Goal: Transaction & Acquisition: Purchase product/service

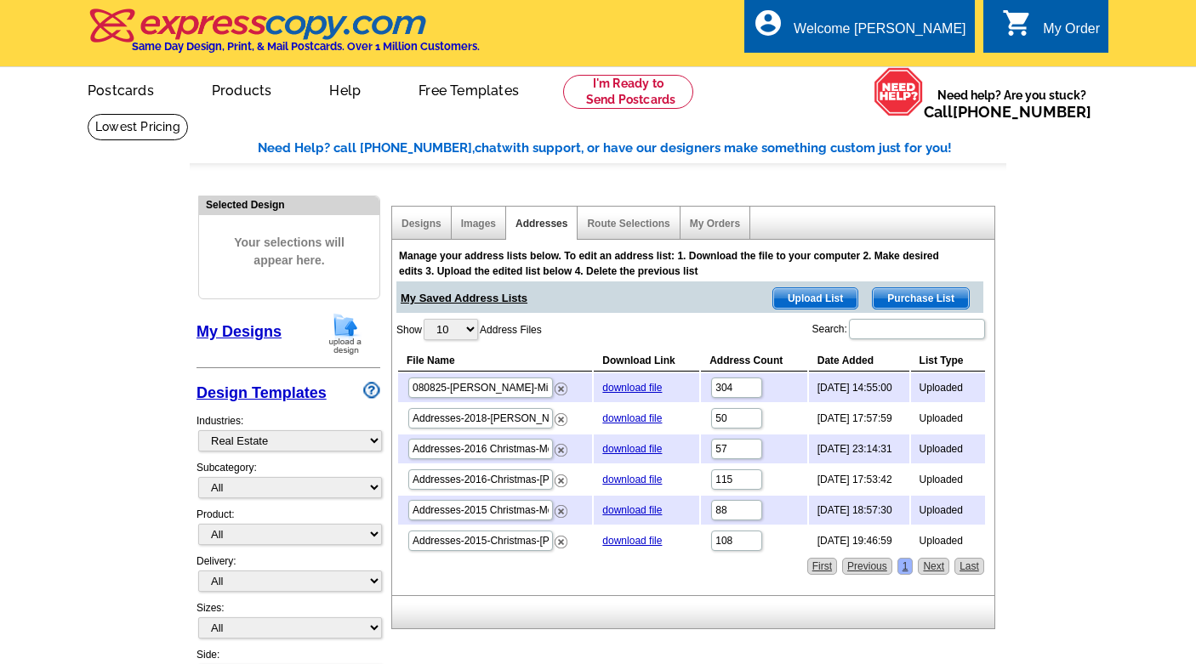
select select "785"
click at [256, 329] on link "My Designs" at bounding box center [238, 331] width 85 height 17
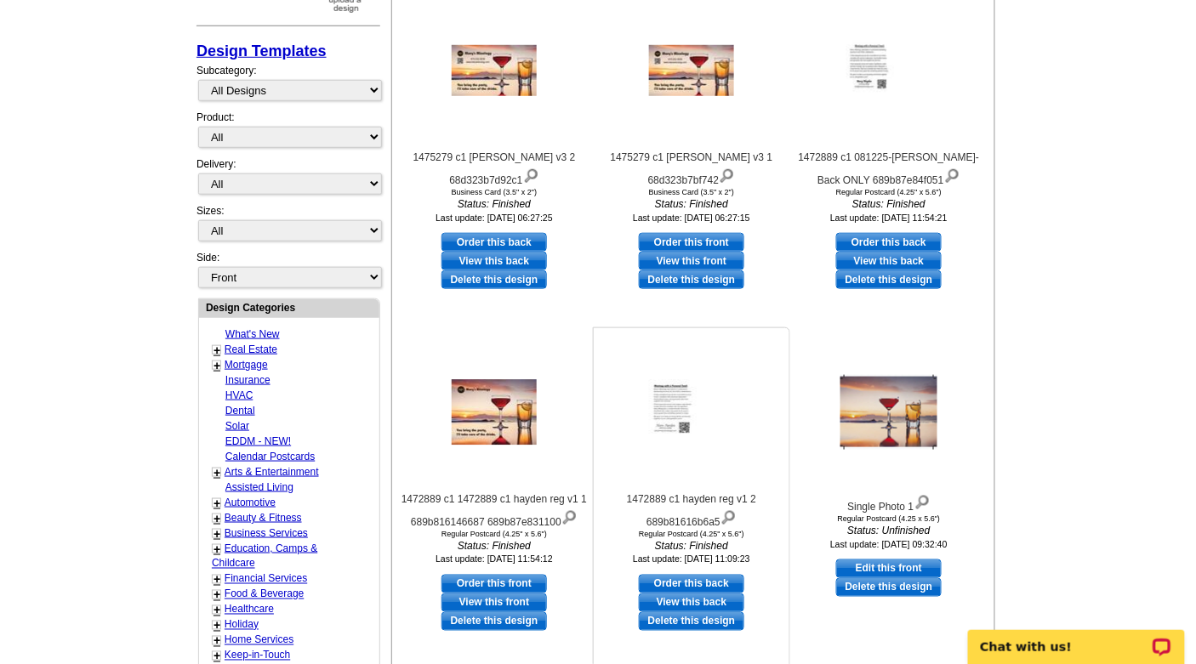
scroll to position [340, 0]
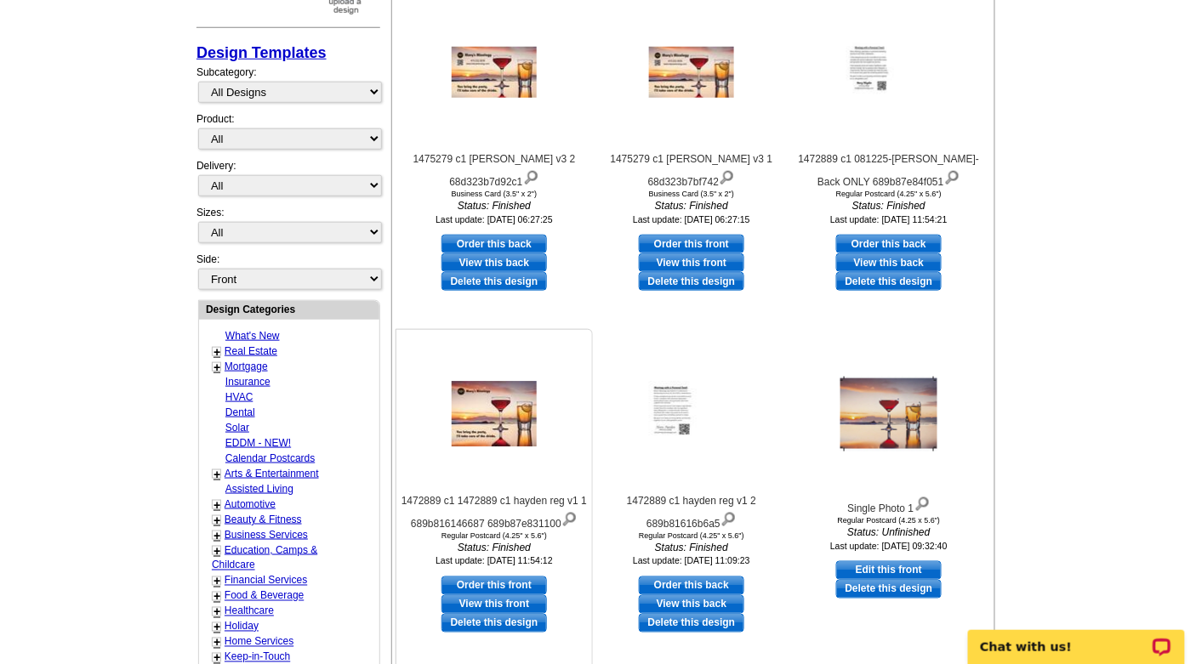
click at [502, 405] on img at bounding box center [494, 414] width 85 height 65
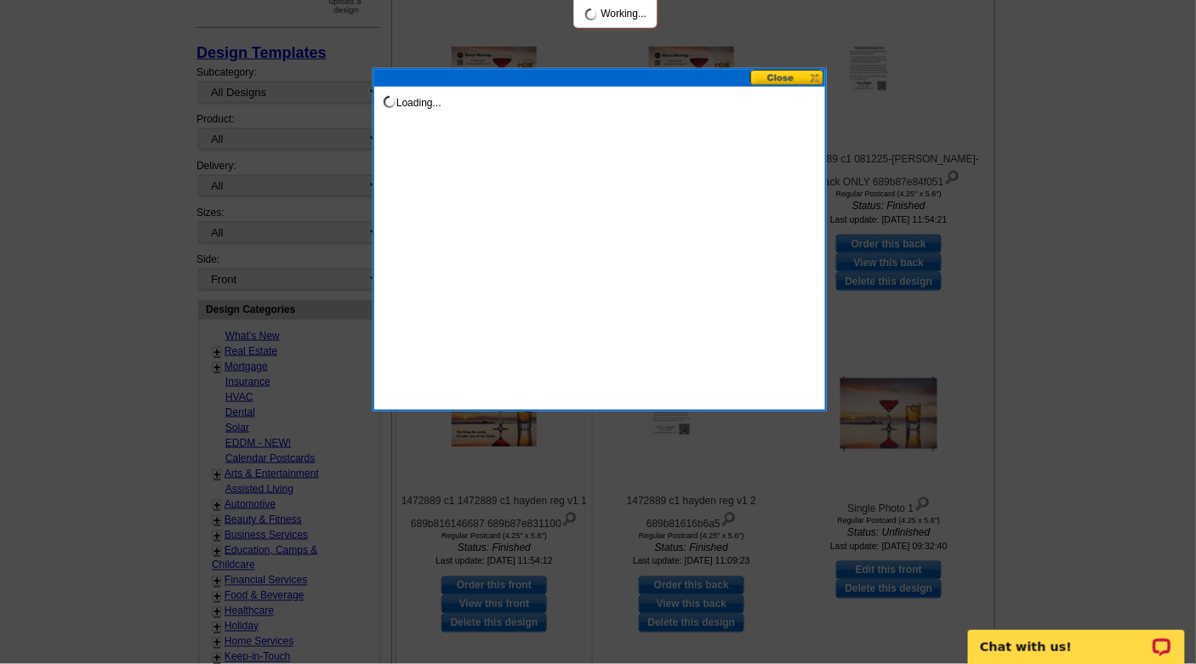
click at [502, 405] on div "Loading..." at bounding box center [600, 240] width 454 height 344
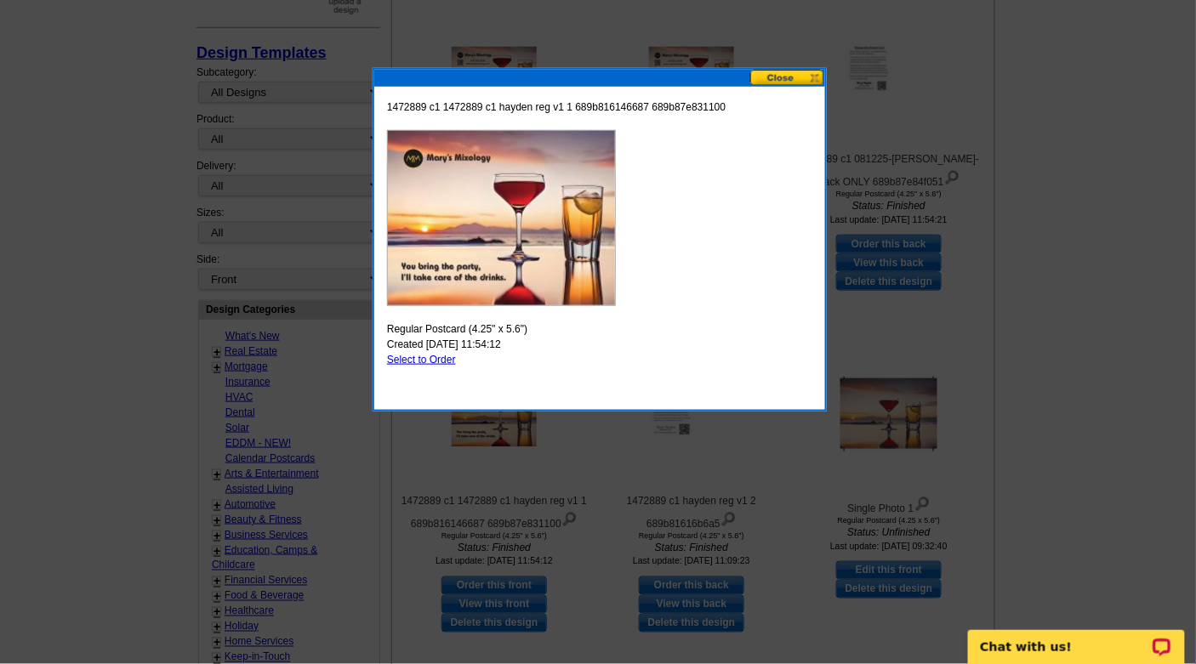
click at [417, 358] on link "Select to Order" at bounding box center [421, 360] width 69 height 12
select select "1"
select select "back"
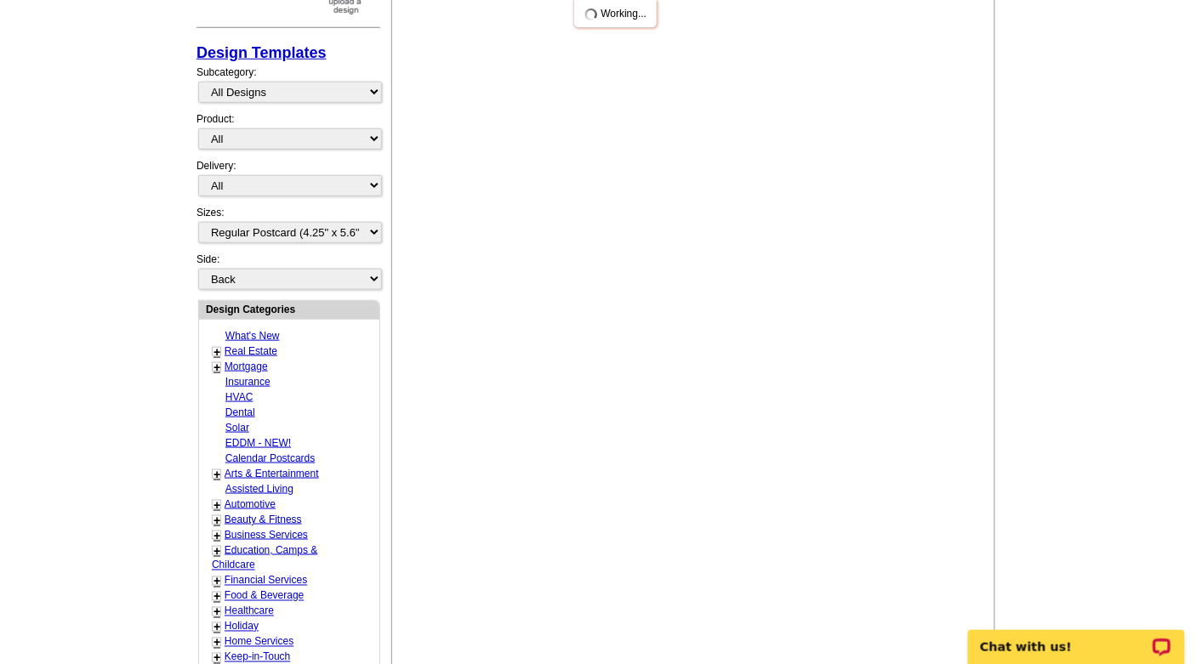
scroll to position [0, 0]
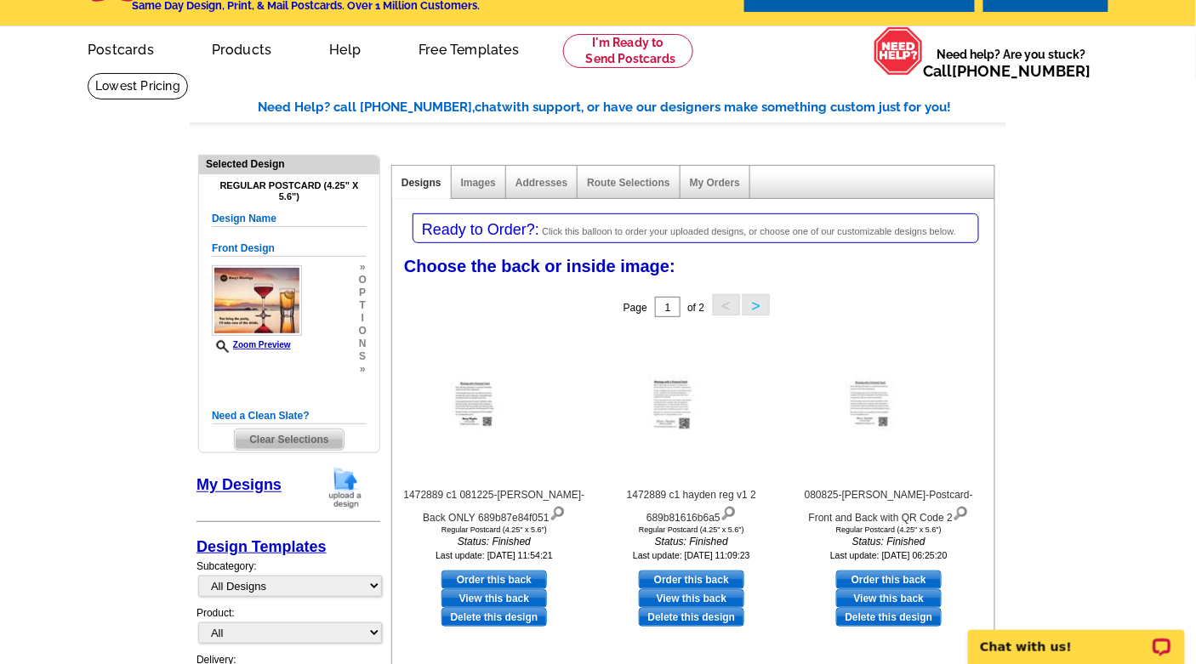
scroll to position [37, 0]
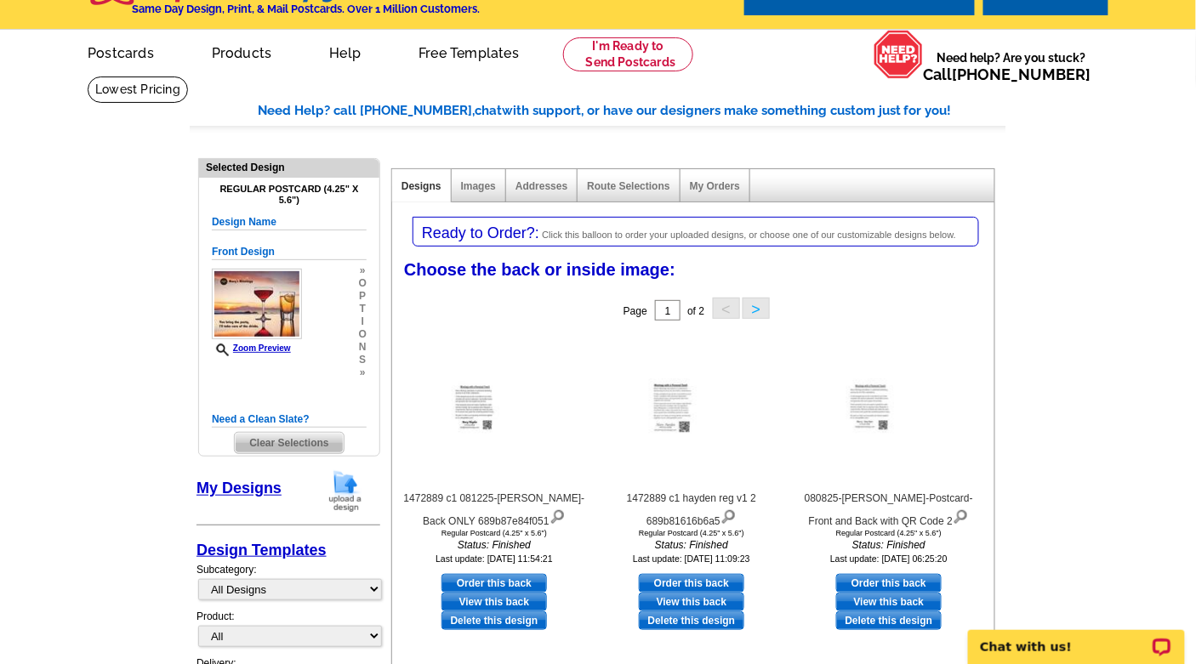
click at [754, 310] on button ">" at bounding box center [755, 308] width 27 height 21
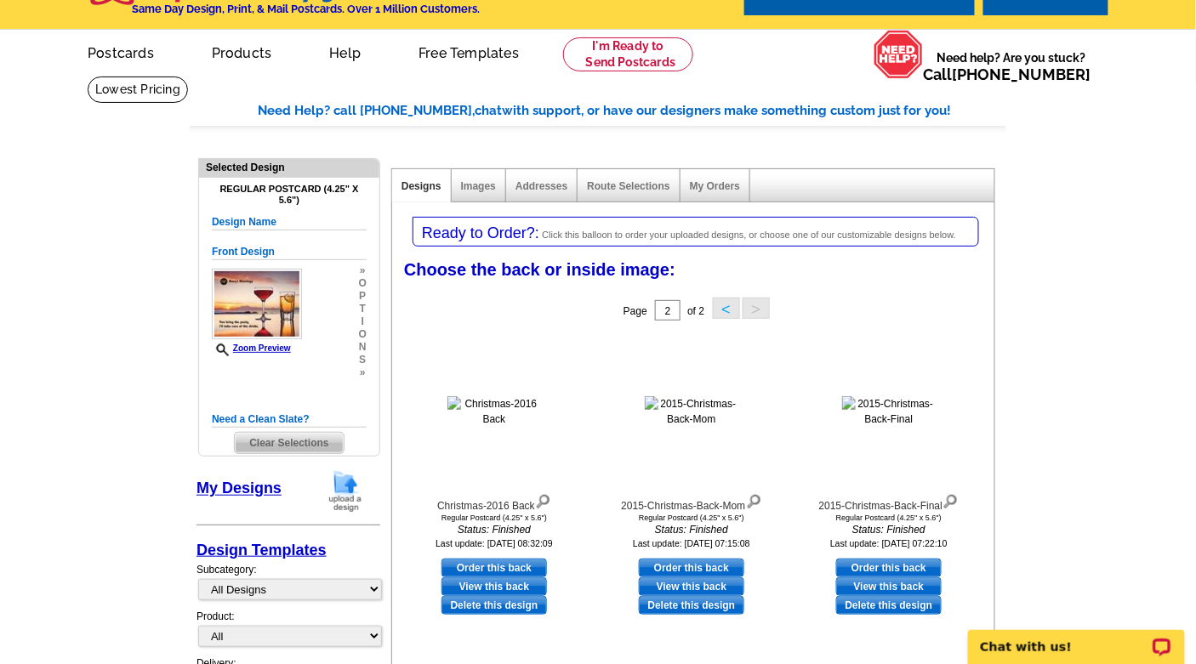
click at [724, 307] on button "<" at bounding box center [726, 308] width 27 height 21
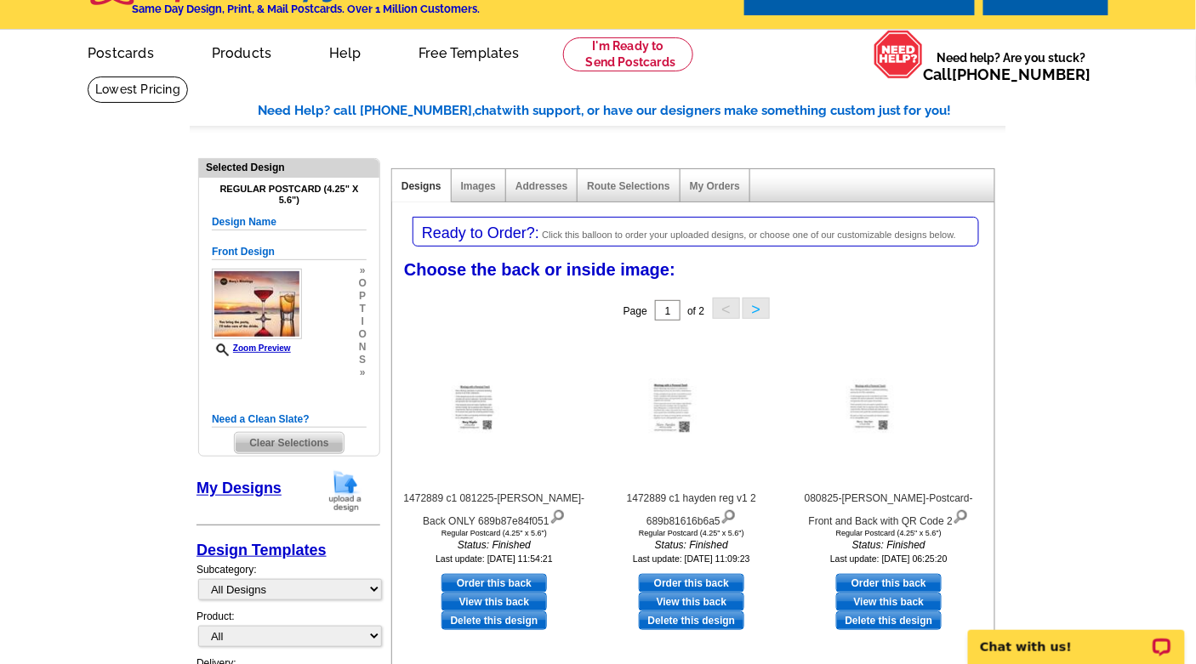
click at [348, 486] on img at bounding box center [345, 490] width 44 height 43
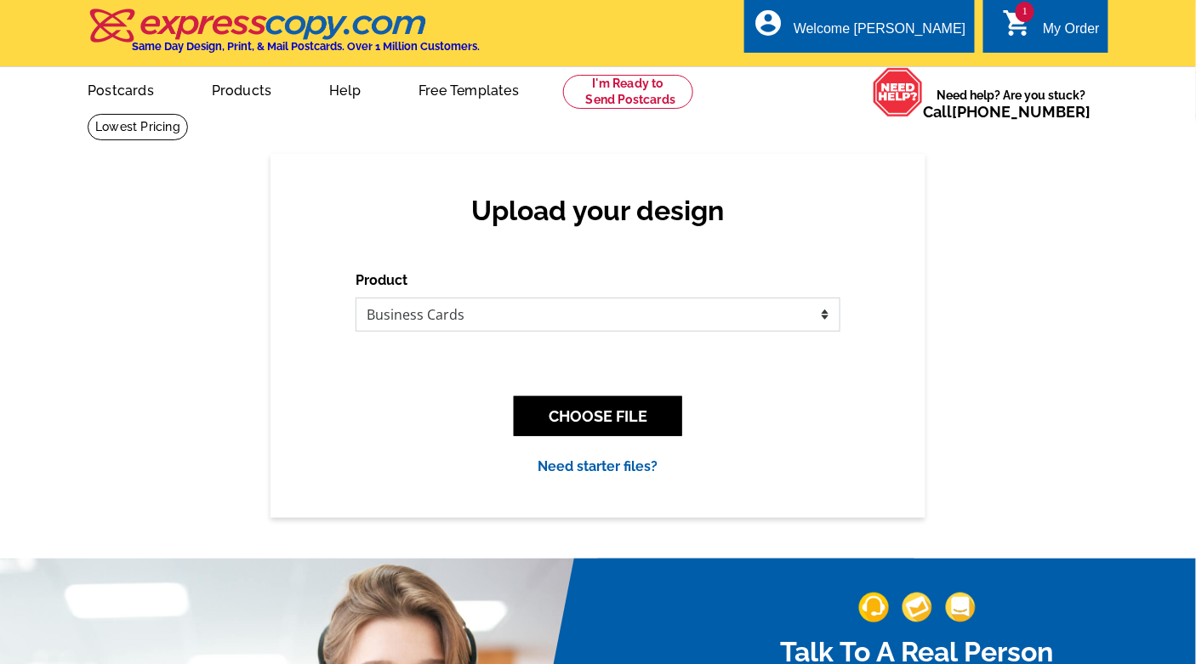
click at [826, 316] on select "Please select the type of file... Postcards Business Cards Letters and flyers G…" at bounding box center [598, 315] width 485 height 34
click at [825, 319] on select "Please select the type of file... Postcards Business Cards Letters and flyers G…" at bounding box center [598, 315] width 485 height 34
select select "1"
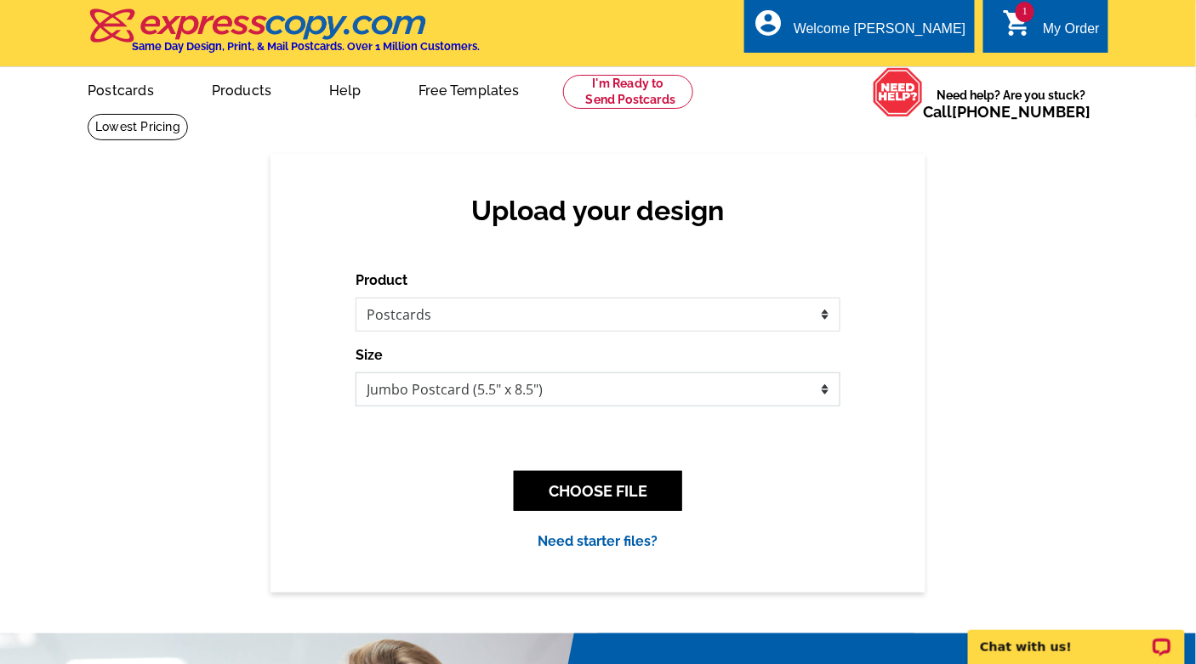
click at [828, 390] on select "Jumbo Postcard (5.5" x 8.5") Regular Postcard (4.25" x 5.6") Panoramic Postcard…" at bounding box center [598, 390] width 485 height 34
select select "1"
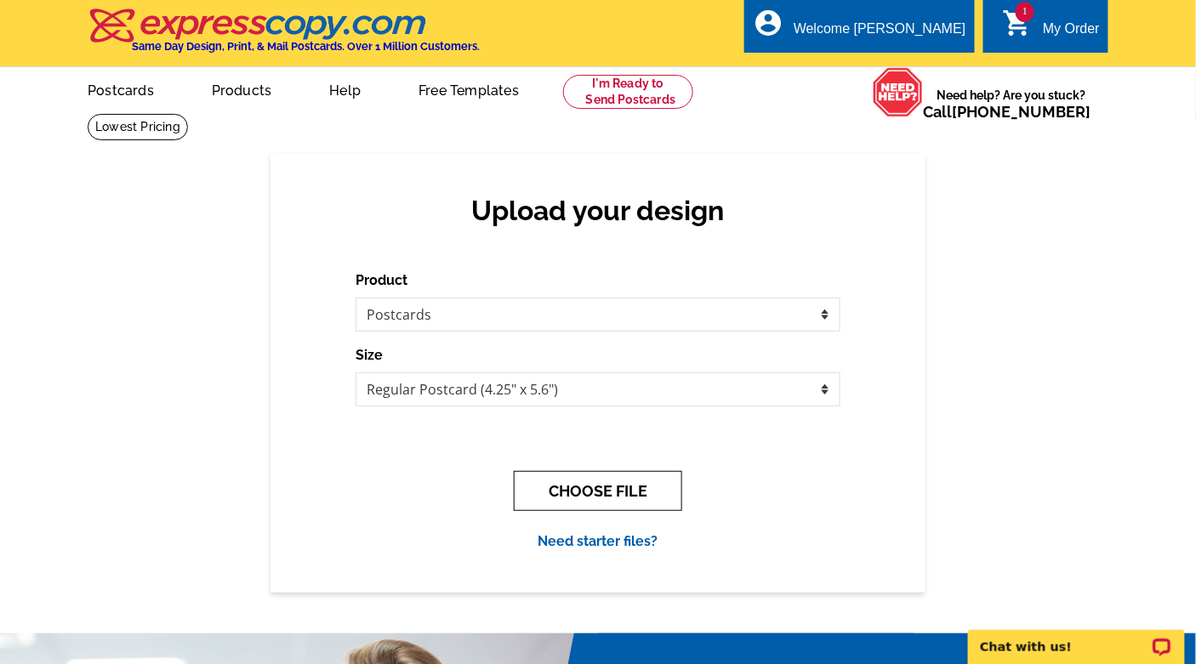
click at [594, 480] on button "CHOOSE FILE" at bounding box center [598, 491] width 168 height 40
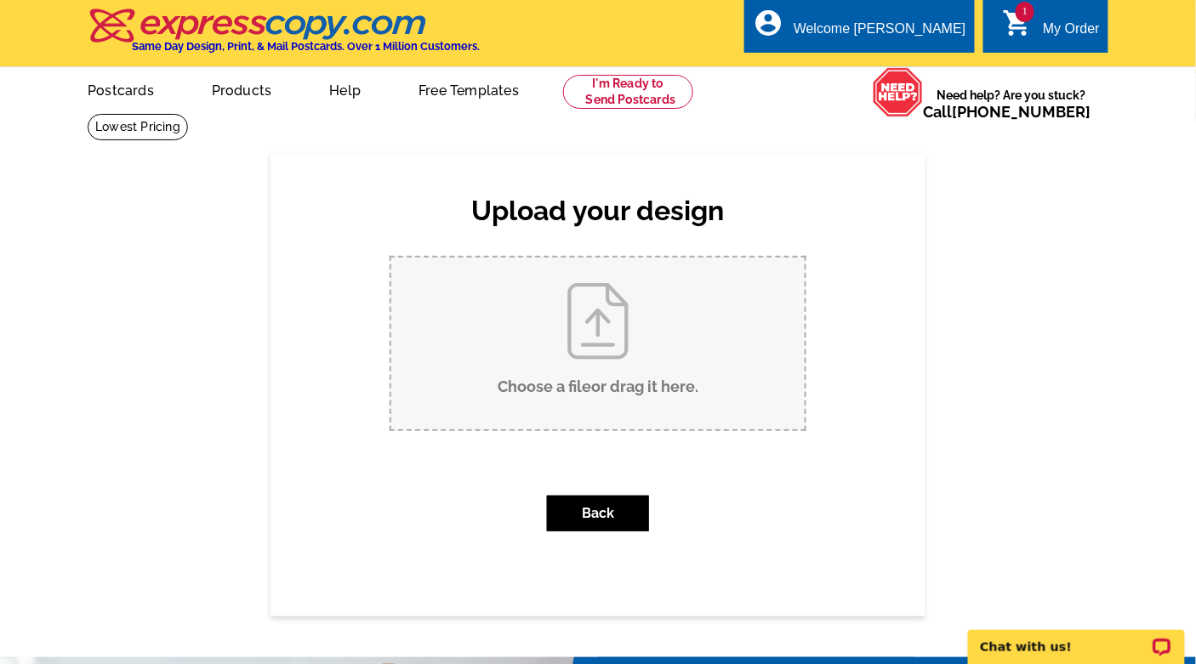
click at [600, 315] on input "Choose a file or drag it here ." at bounding box center [597, 344] width 413 height 172
type input "C:\fakepath\101325-Mary-Postcard-Back with QR Code.pdf"
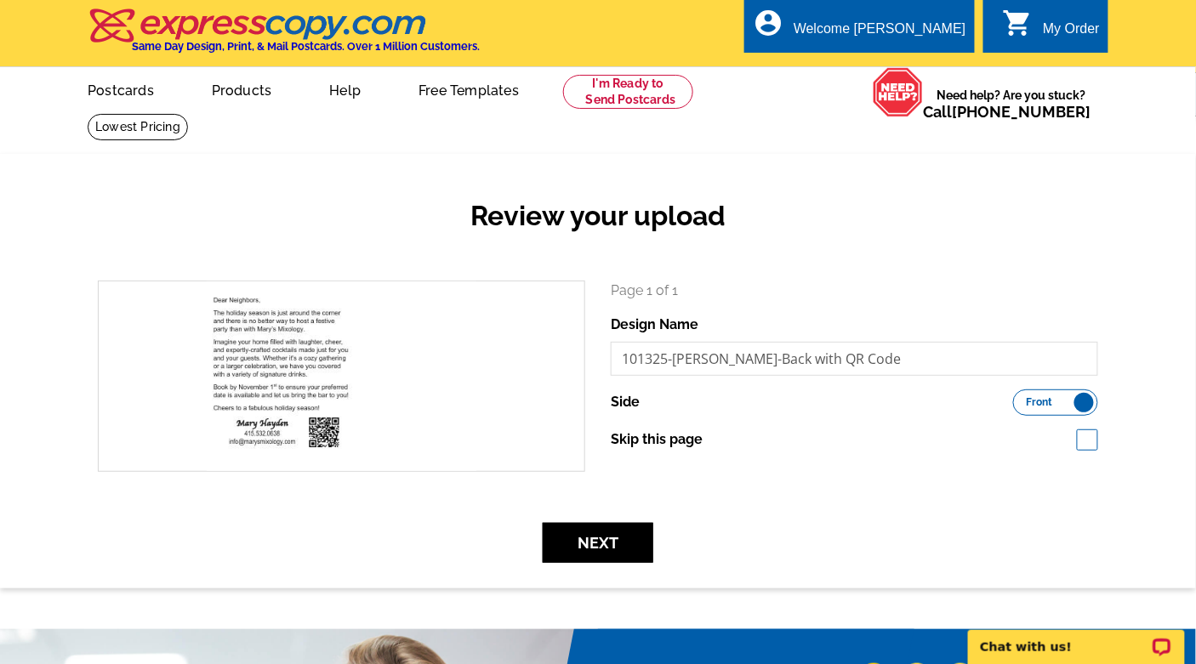
click at [1084, 397] on label "Front Back" at bounding box center [1055, 403] width 85 height 26
click at [1021, 398] on input "Front Back" at bounding box center [1021, 398] width 0 height 0
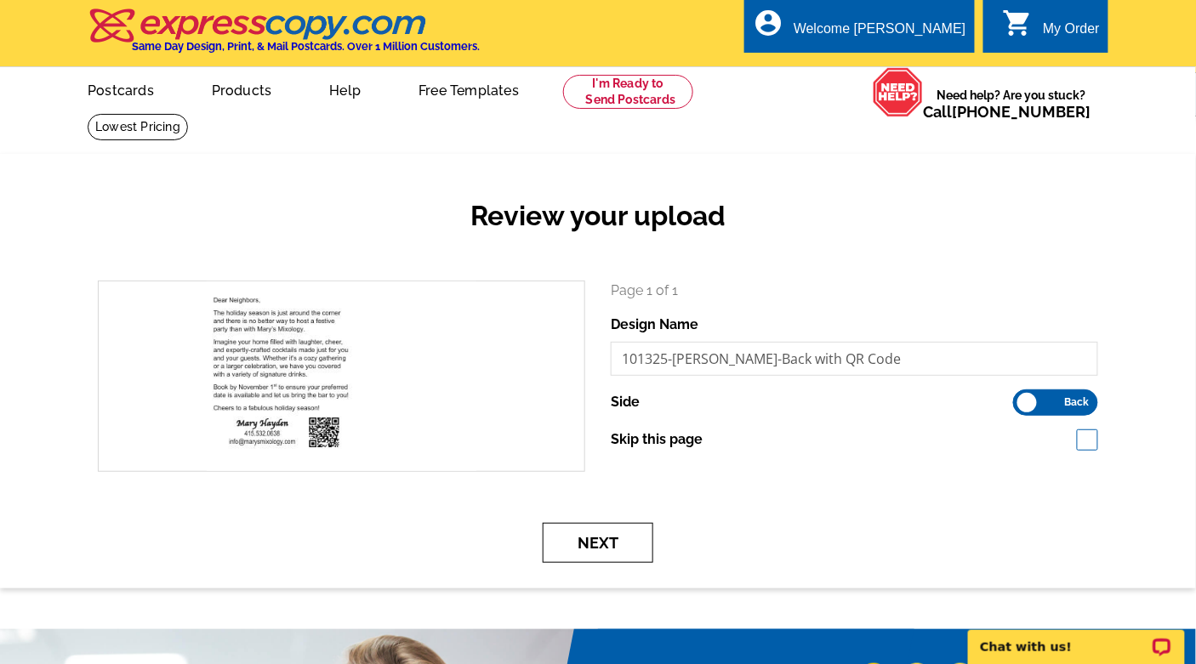
click at [595, 543] on button "Next" at bounding box center [598, 543] width 111 height 40
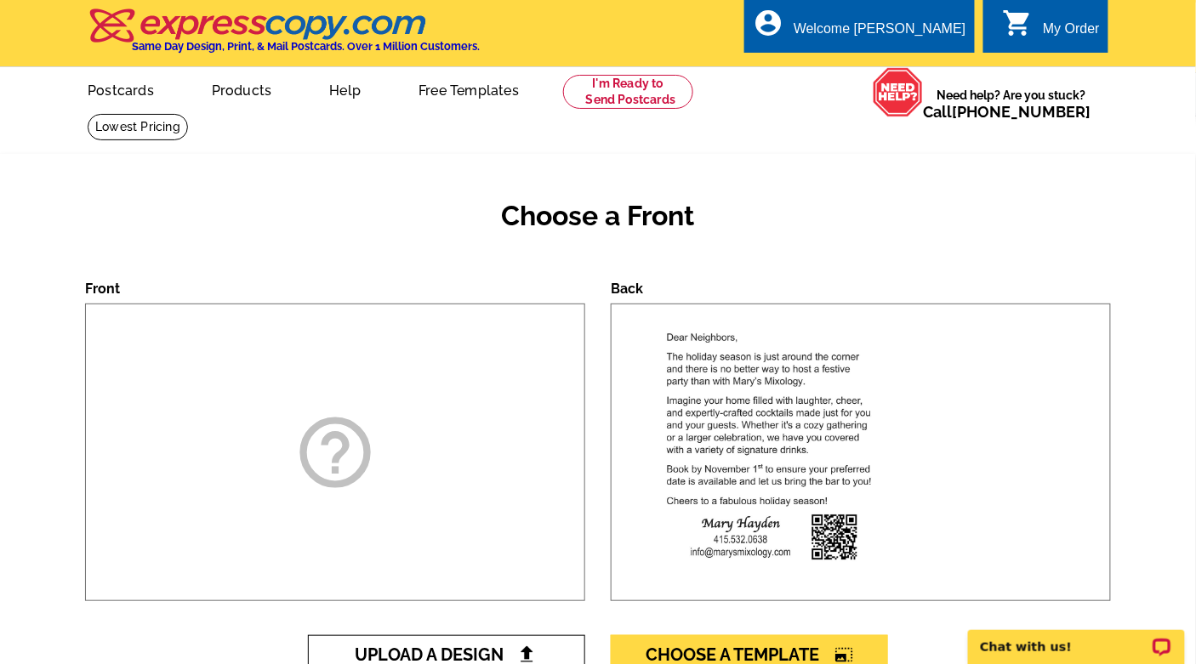
click at [475, 647] on span "Upload A Design" at bounding box center [447, 655] width 183 height 20
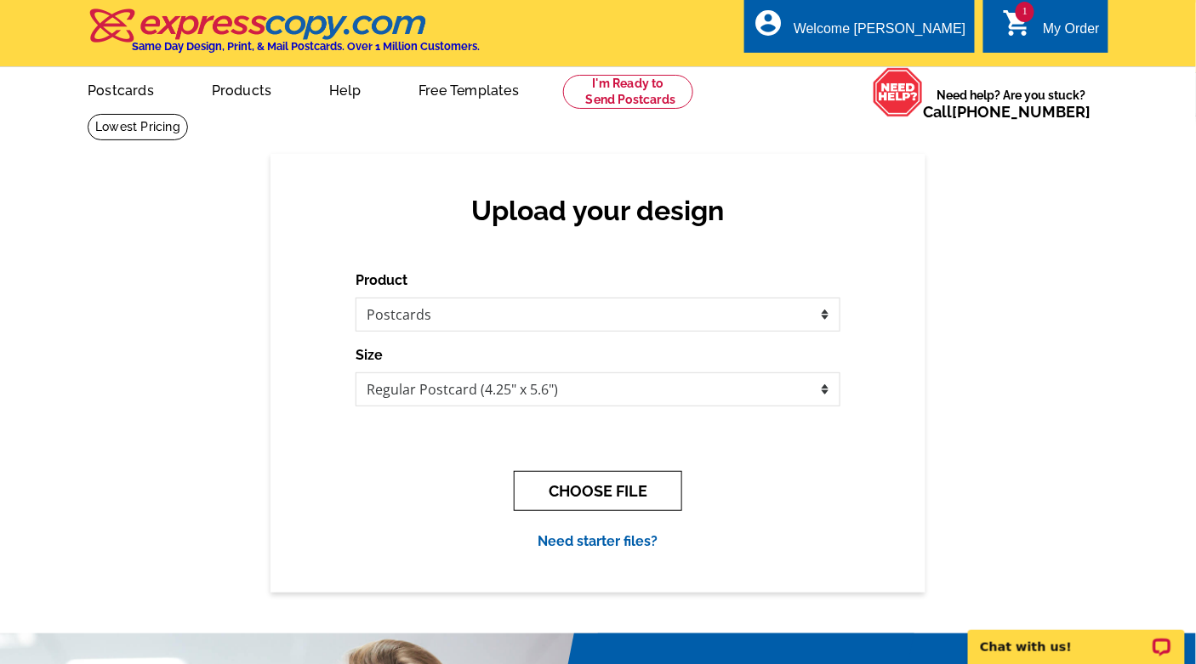
click at [617, 485] on button "CHOOSE FILE" at bounding box center [598, 491] width 168 height 40
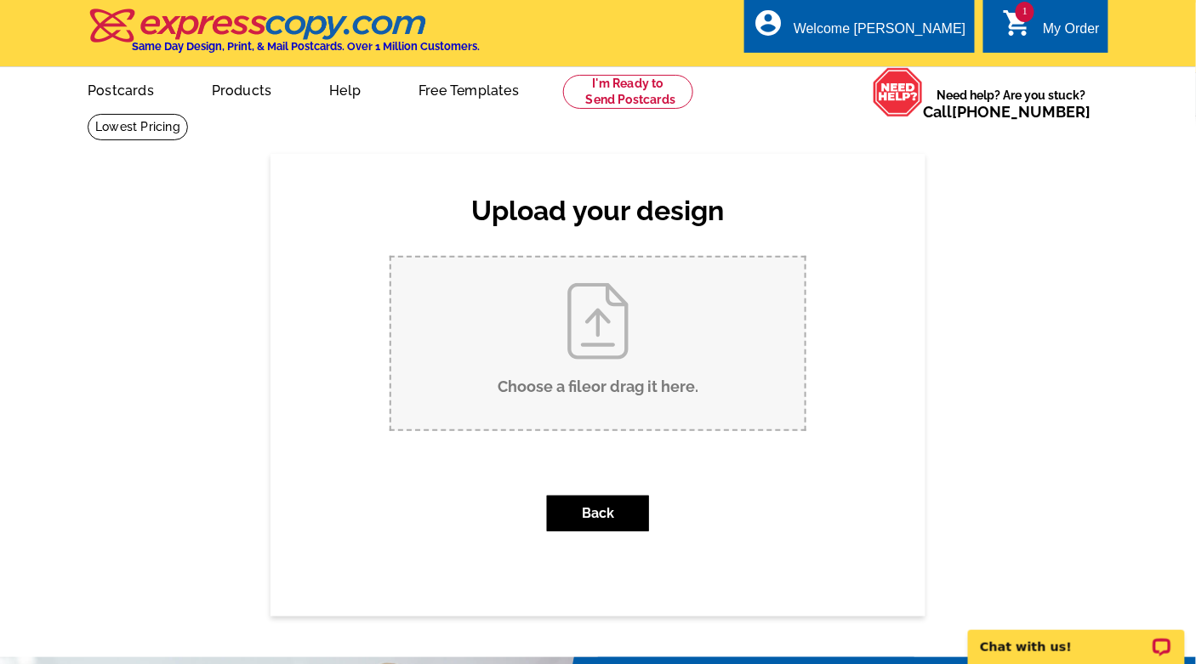
click at [1055, 333] on div "Upload your design Product Please select the type of file... Postcards Business…" at bounding box center [598, 385] width 1196 height 462
click at [1066, 25] on div "My Order" at bounding box center [1071, 33] width 57 height 24
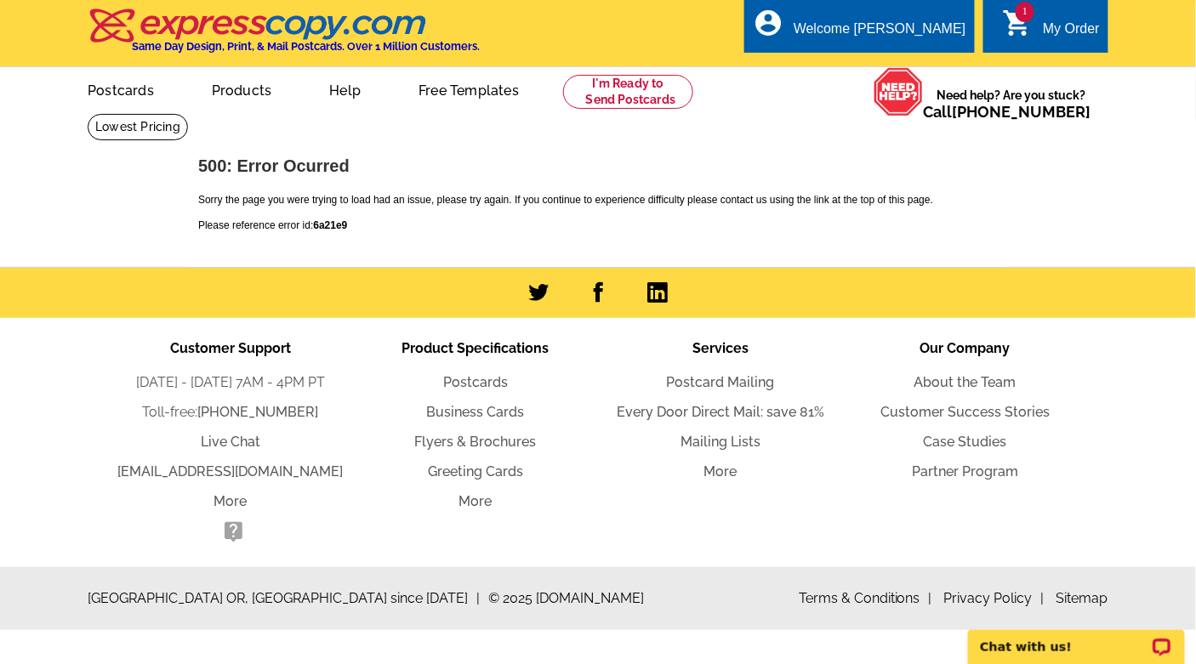
click at [1078, 173] on main "[DOMAIN_NAME] > 500: Error Ocurred 500: Error Ocurred Sorry the page you were t…" at bounding box center [598, 190] width 1196 height 154
click at [924, 61] on link "My Account" at bounding box center [923, 65] width 73 height 15
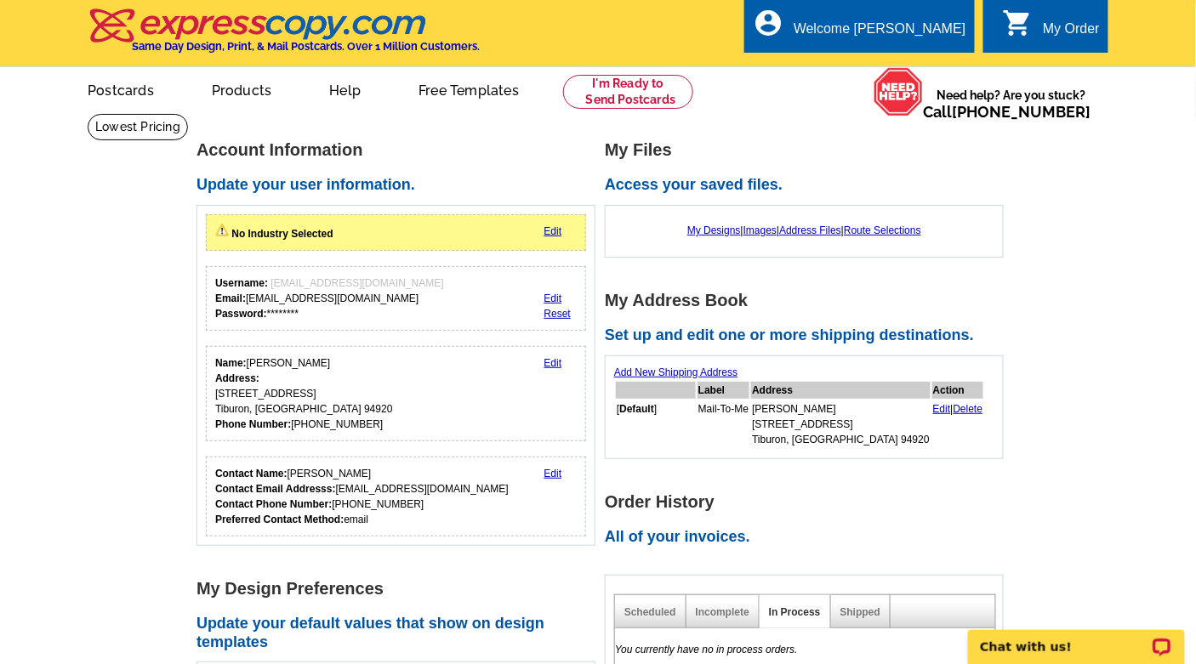
click at [703, 226] on link "My Designs" at bounding box center [714, 231] width 54 height 12
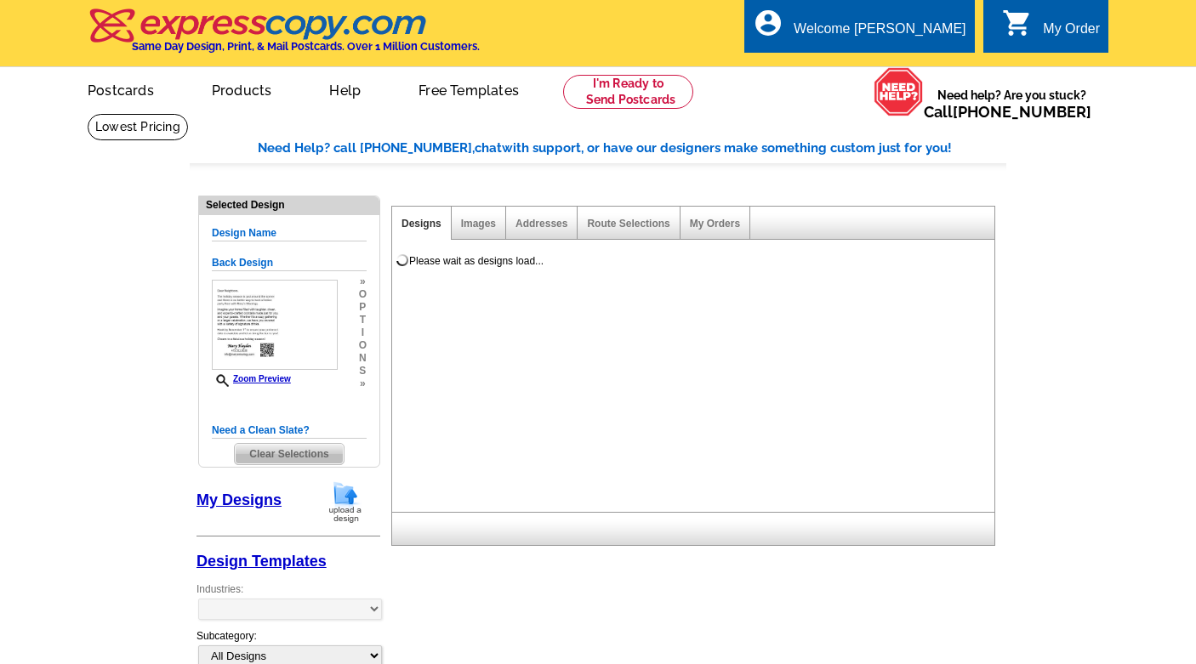
select select "1"
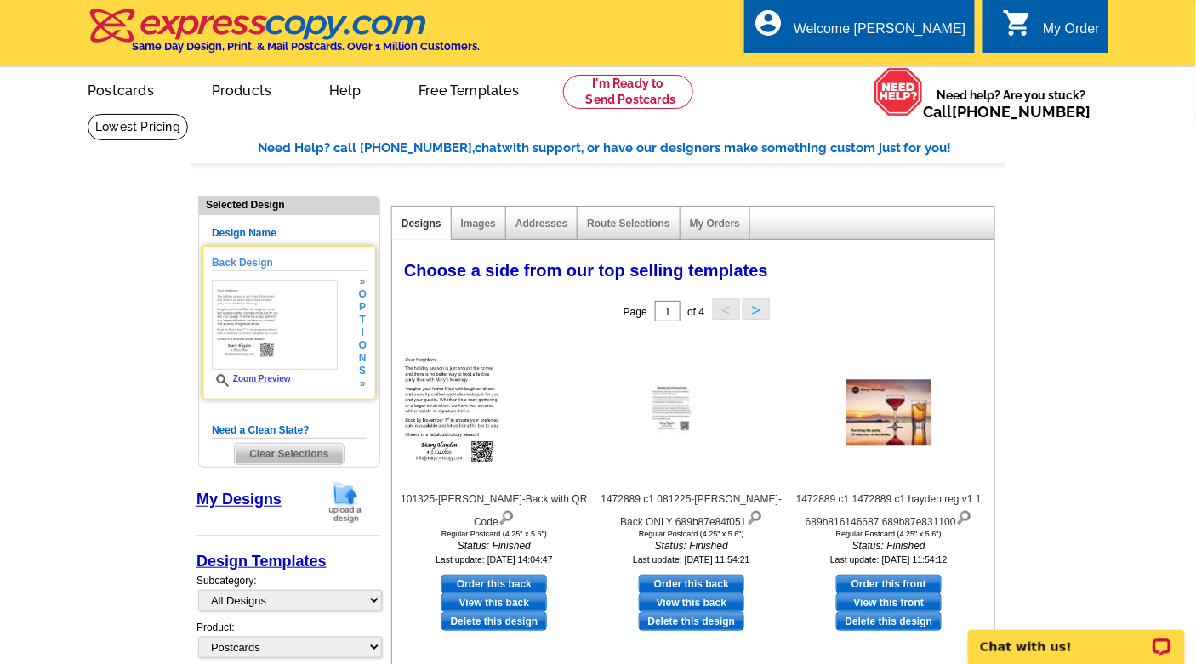
click at [258, 378] on link "Zoom Preview" at bounding box center [251, 378] width 79 height 9
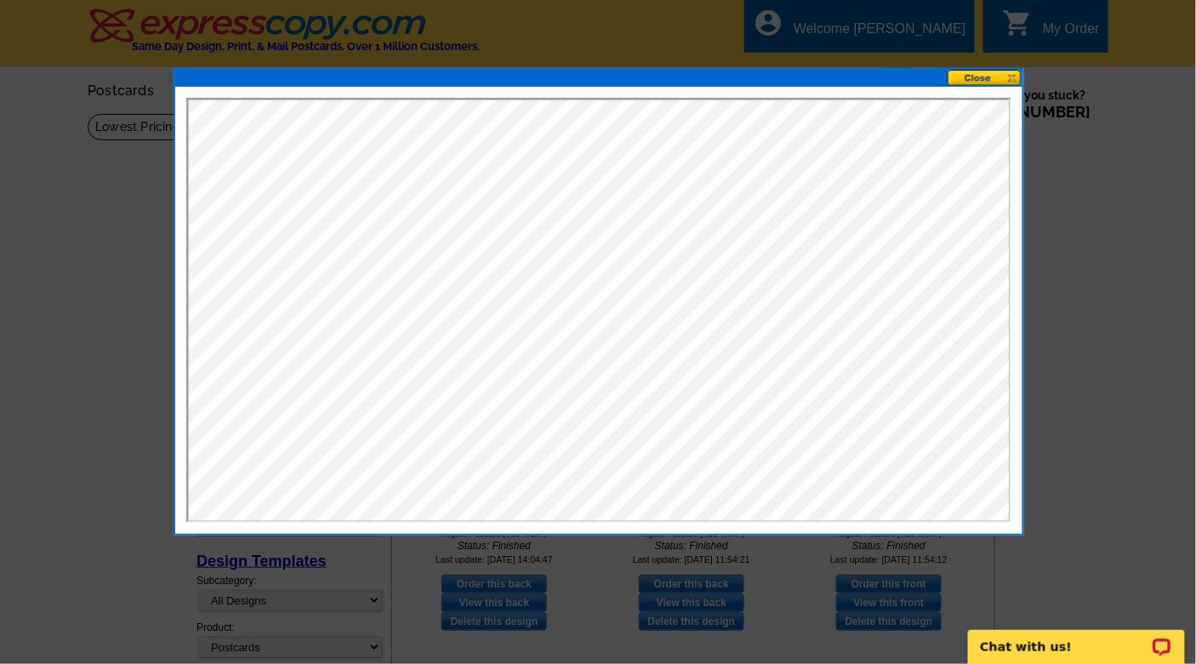
click at [981, 77] on button at bounding box center [984, 78] width 75 height 16
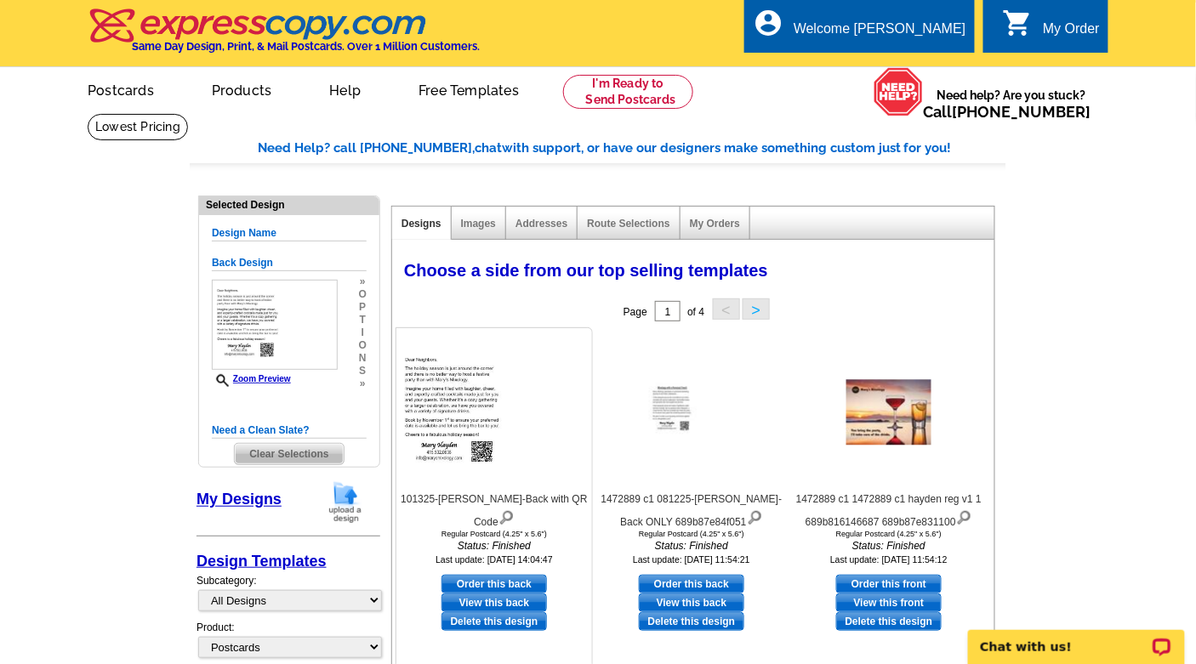
click at [492, 578] on link "Order this back" at bounding box center [493, 584] width 105 height 19
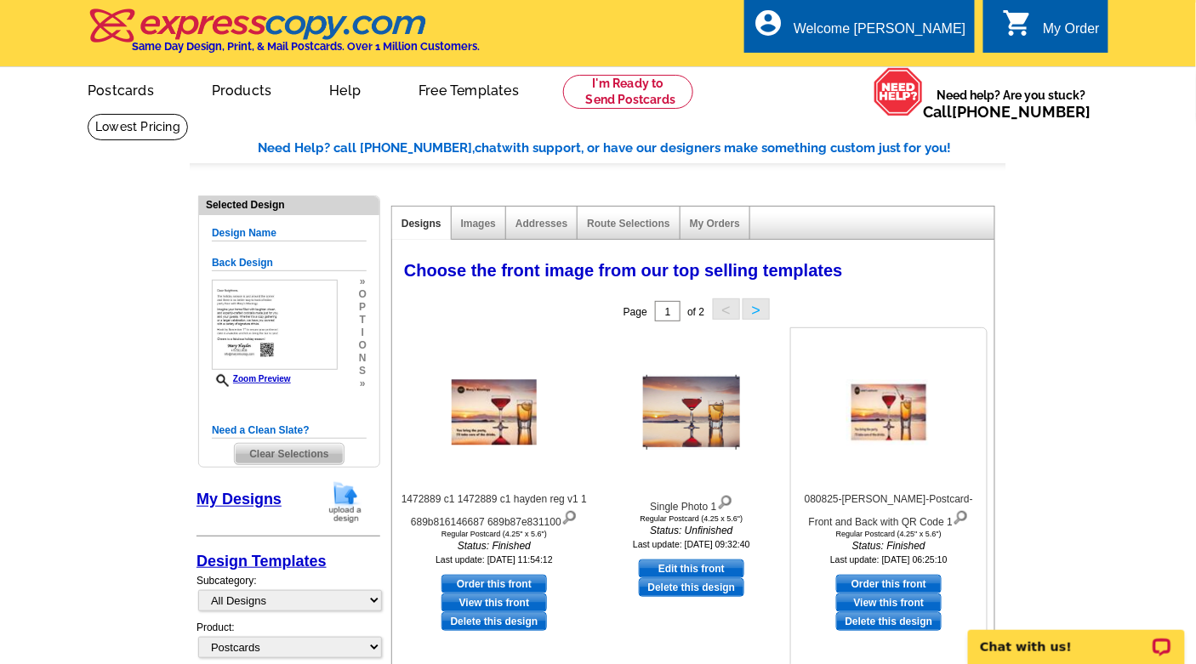
click at [891, 580] on link "Order this front" at bounding box center [888, 584] width 105 height 19
select select "back"
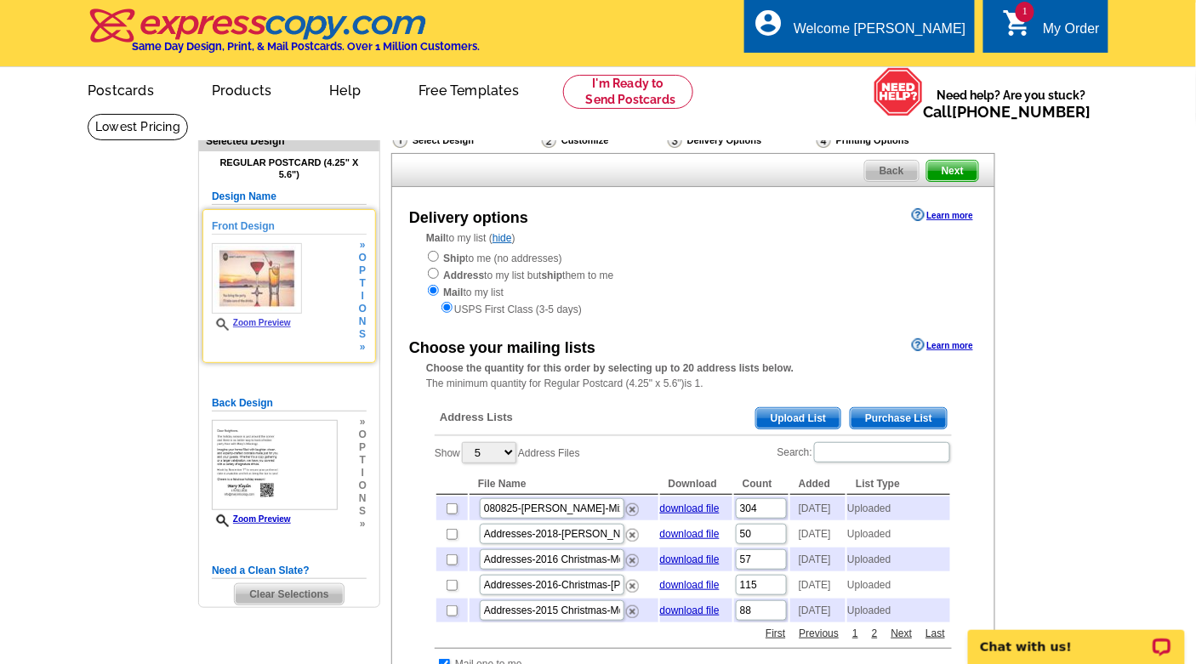
click at [362, 290] on span "i" at bounding box center [363, 296] width 8 height 13
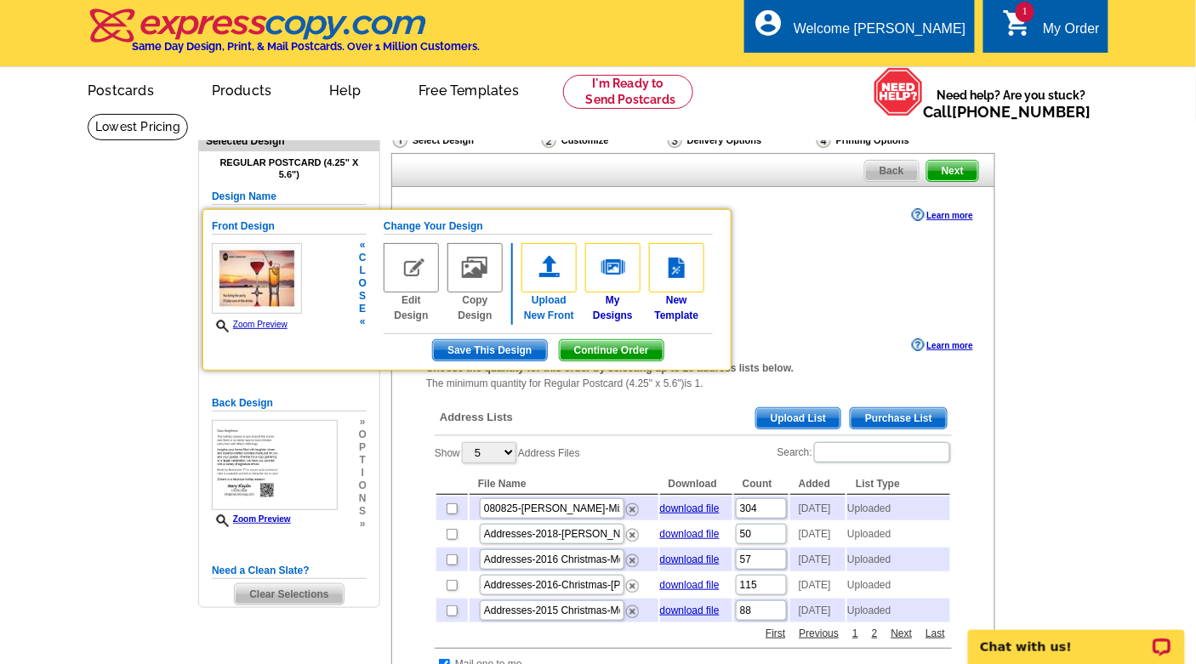
click at [546, 271] on img at bounding box center [548, 267] width 55 height 49
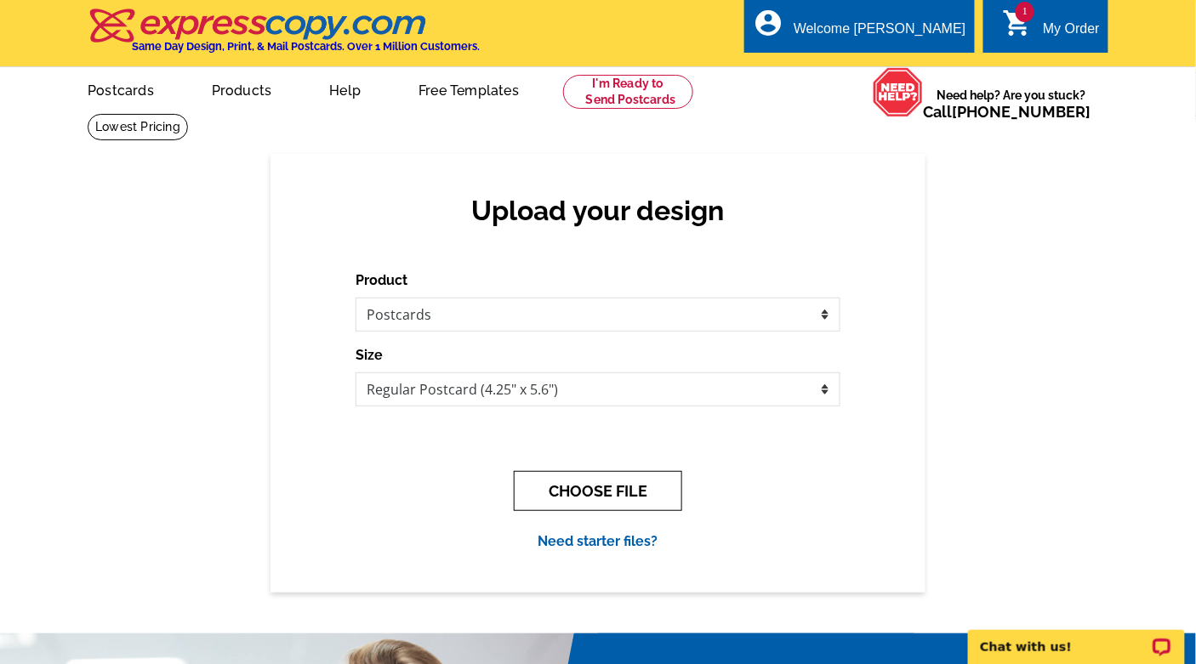
click at [577, 488] on button "CHOOSE FILE" at bounding box center [598, 491] width 168 height 40
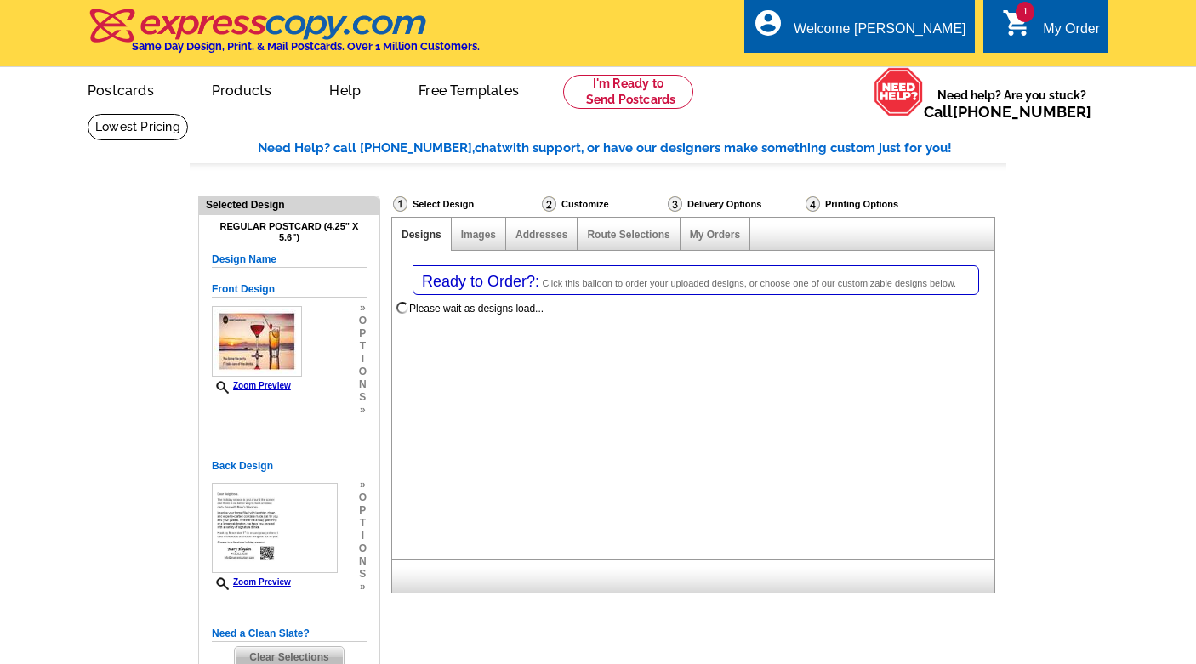
select select "1"
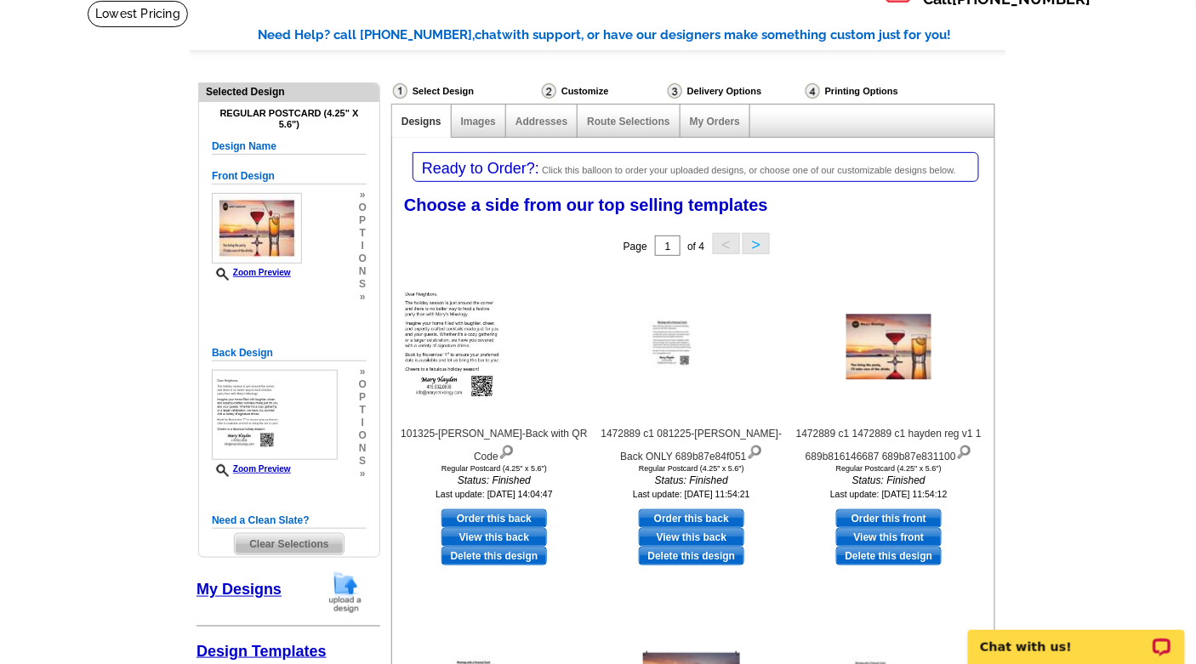
scroll to position [151, 0]
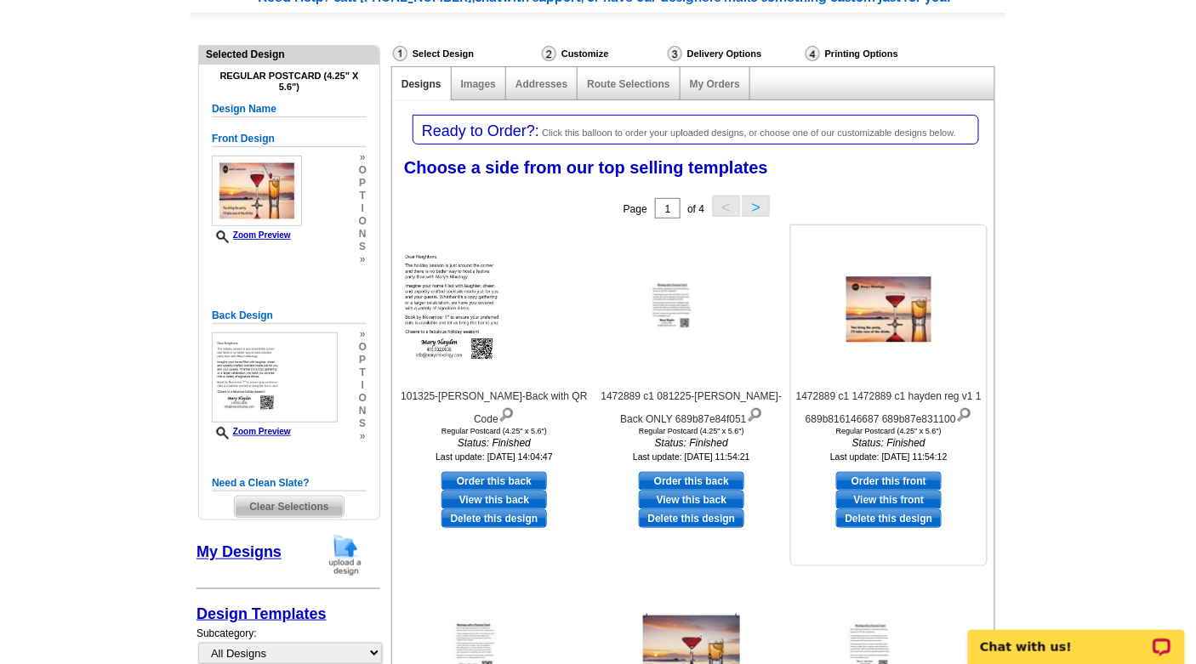
click at [887, 478] on link "Order this front" at bounding box center [888, 481] width 105 height 19
select select "back"
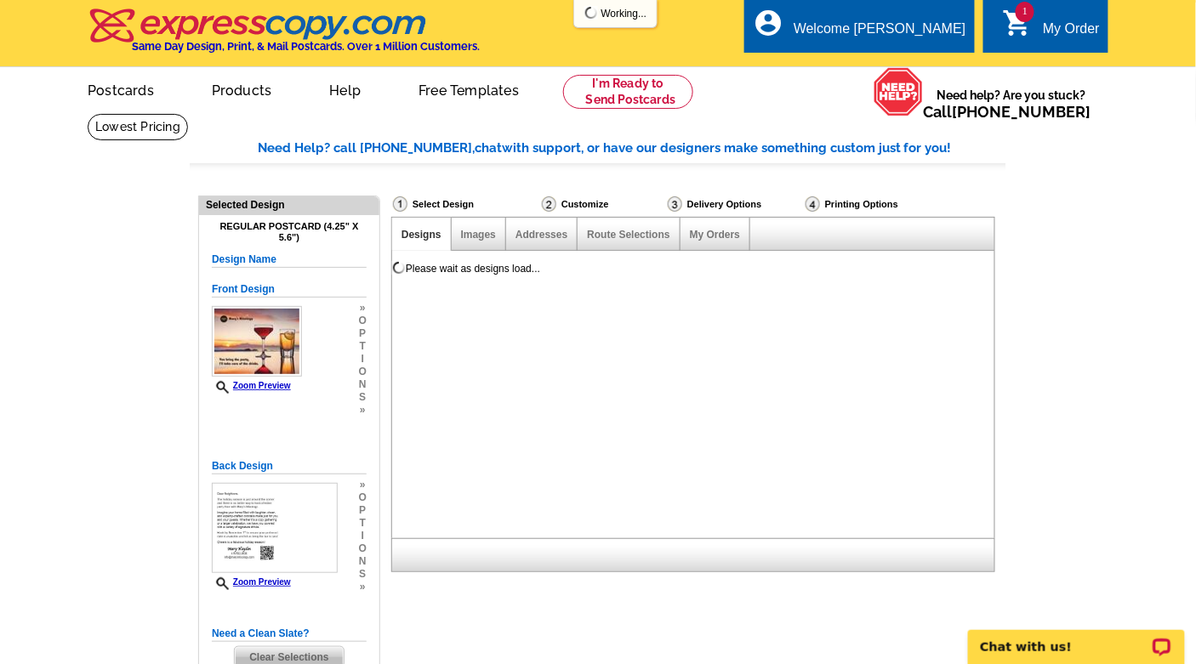
scroll to position [0, 0]
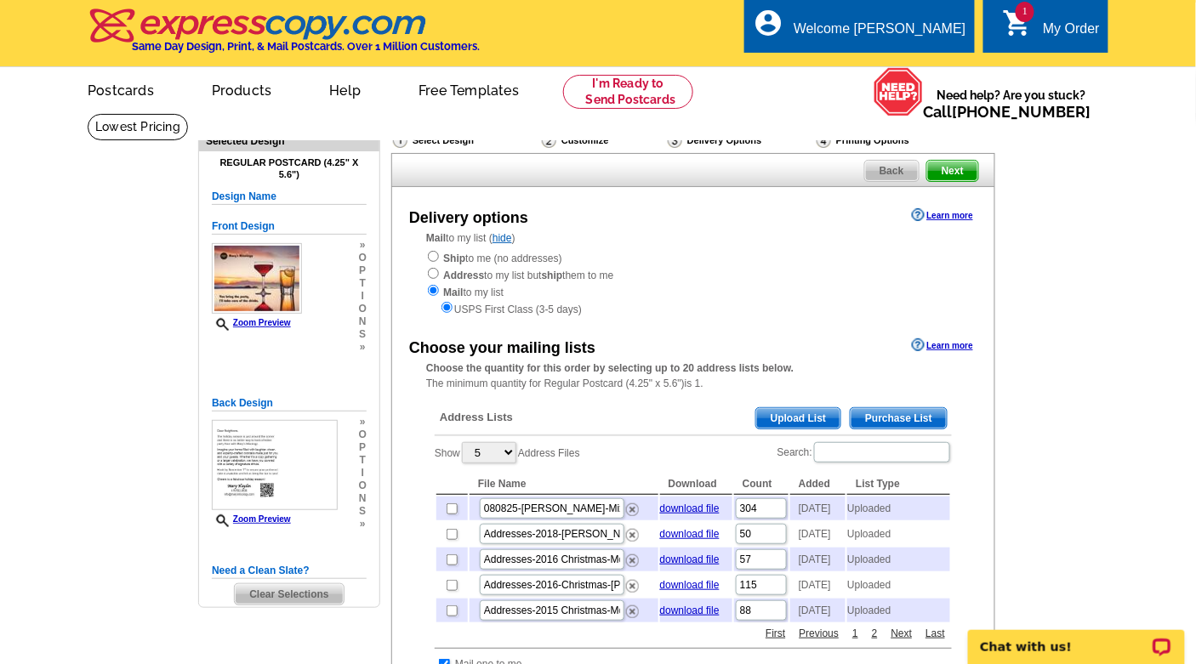
click at [809, 412] on span "Upload List" at bounding box center [798, 418] width 84 height 20
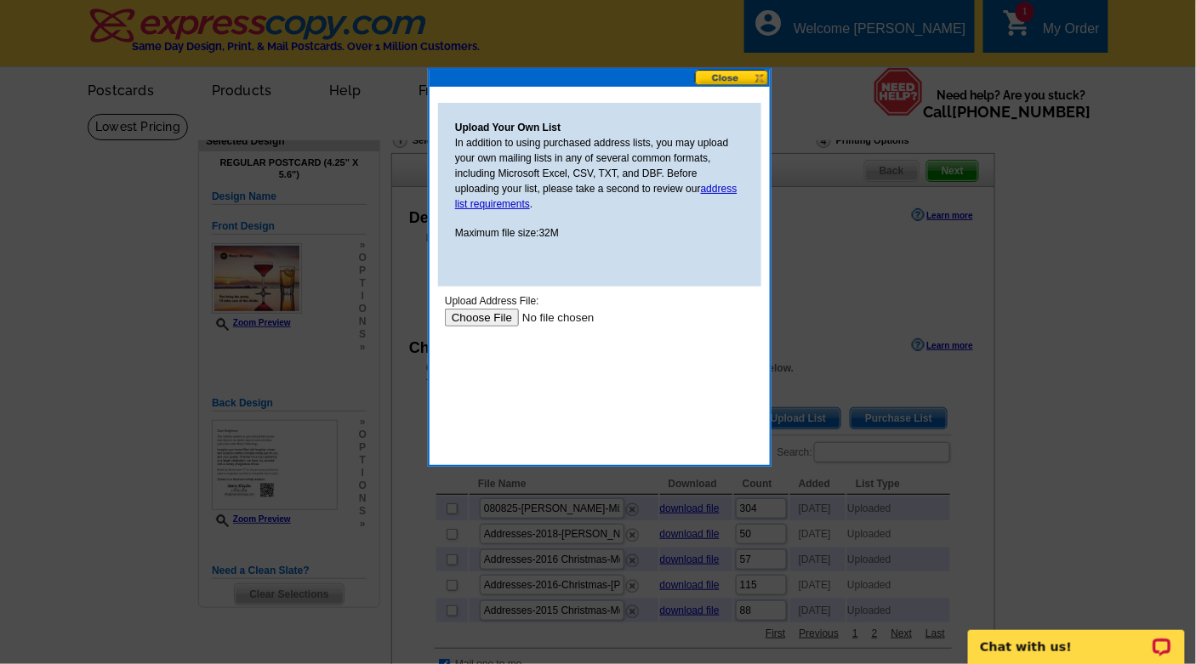
click at [469, 316] on input "file" at bounding box center [551, 317] width 215 height 18
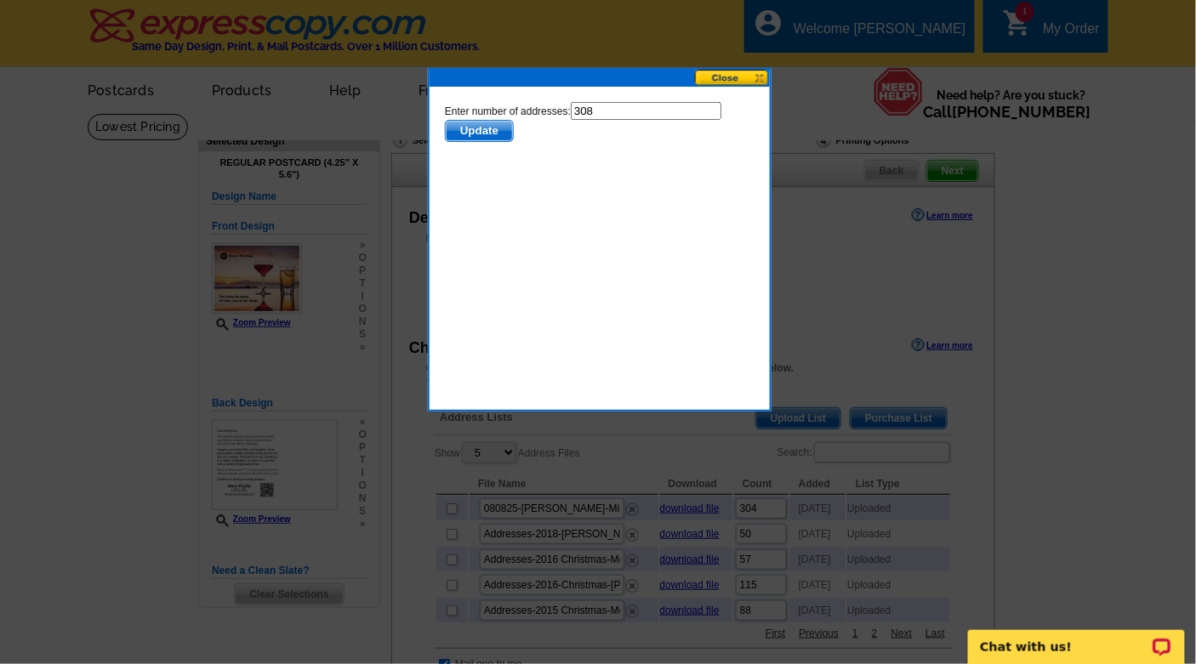
click at [487, 128] on span "Update" at bounding box center [478, 130] width 67 height 20
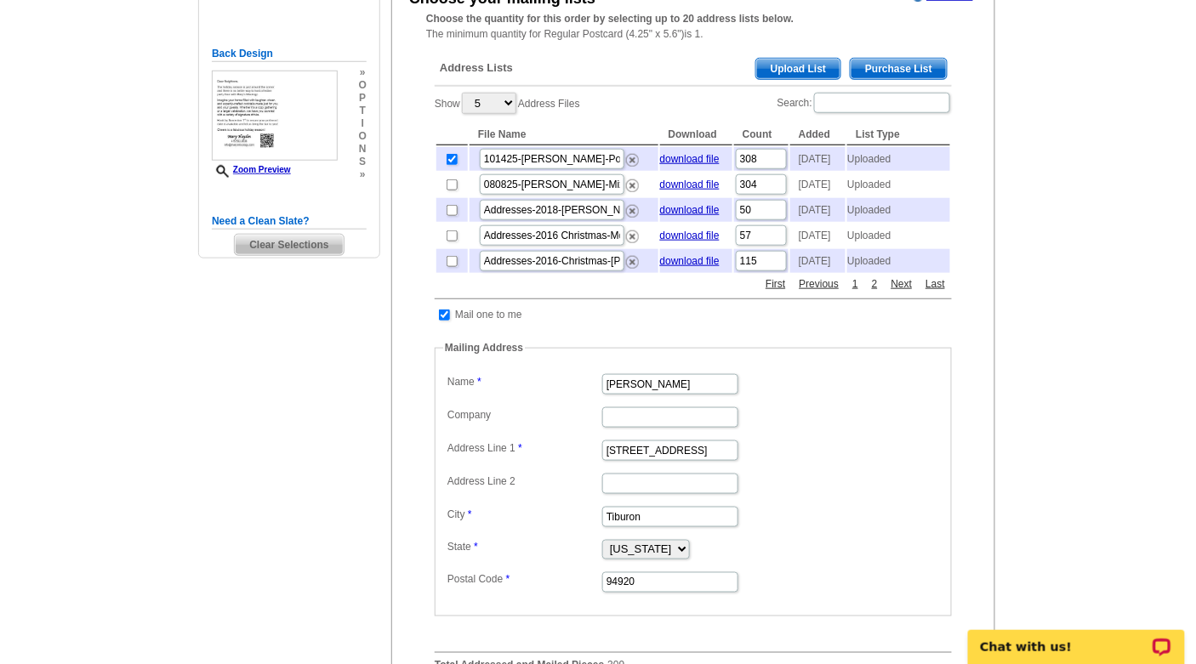
scroll to position [378, 0]
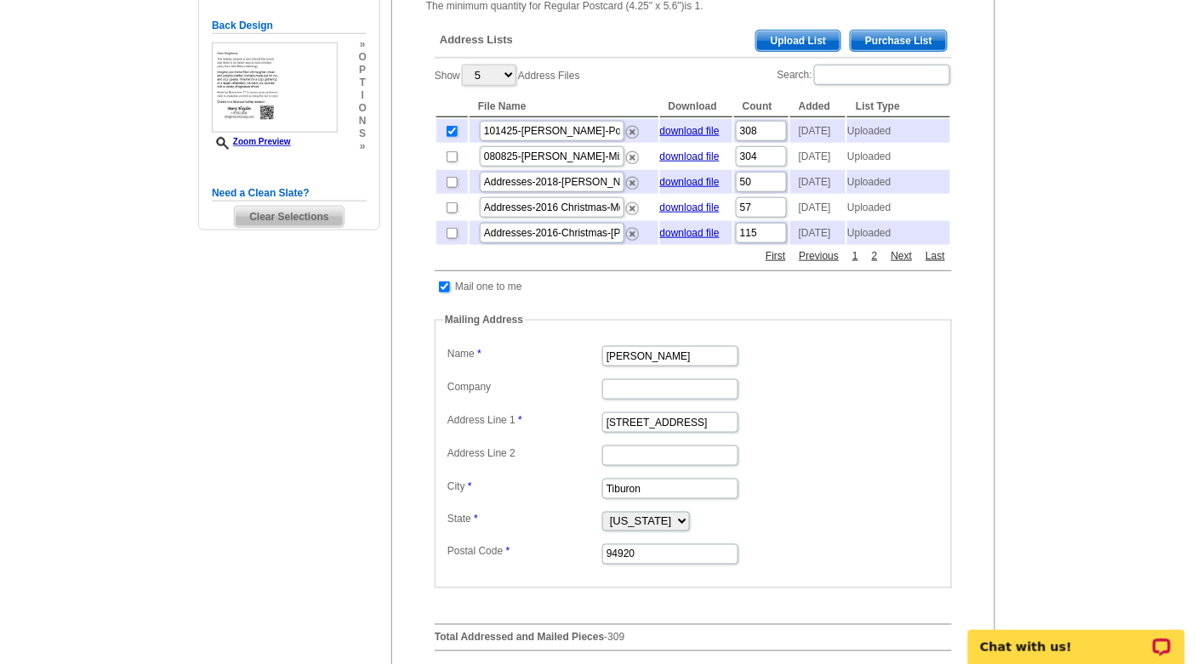
click at [441, 293] on input "checkbox" at bounding box center [444, 287] width 11 height 11
checkbox input "false"
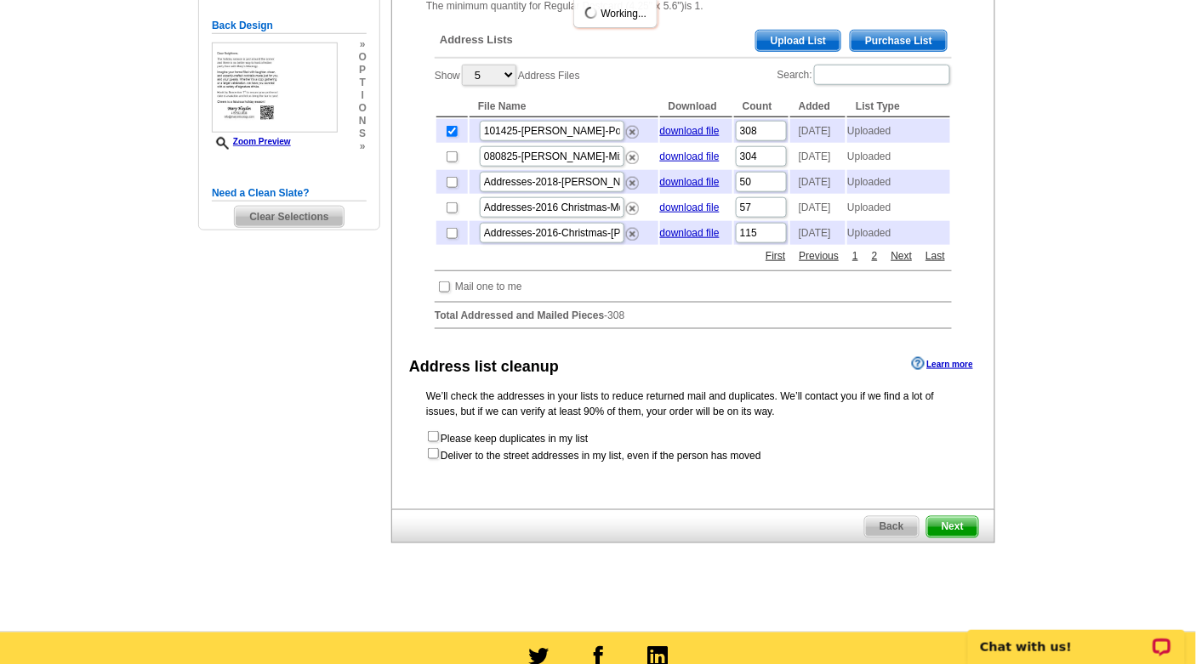
click at [1040, 337] on main "Need Help? call 800-260-5887, chat with support, or have our designers make som…" at bounding box center [598, 183] width 1196 height 896
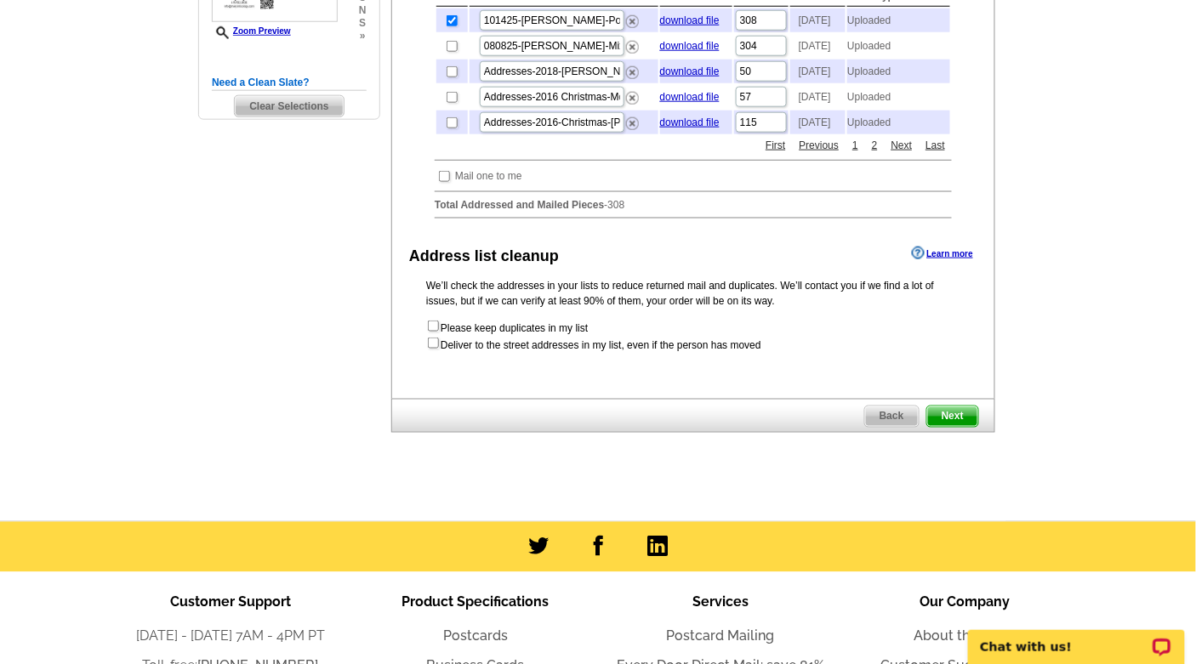
scroll to position [491, 0]
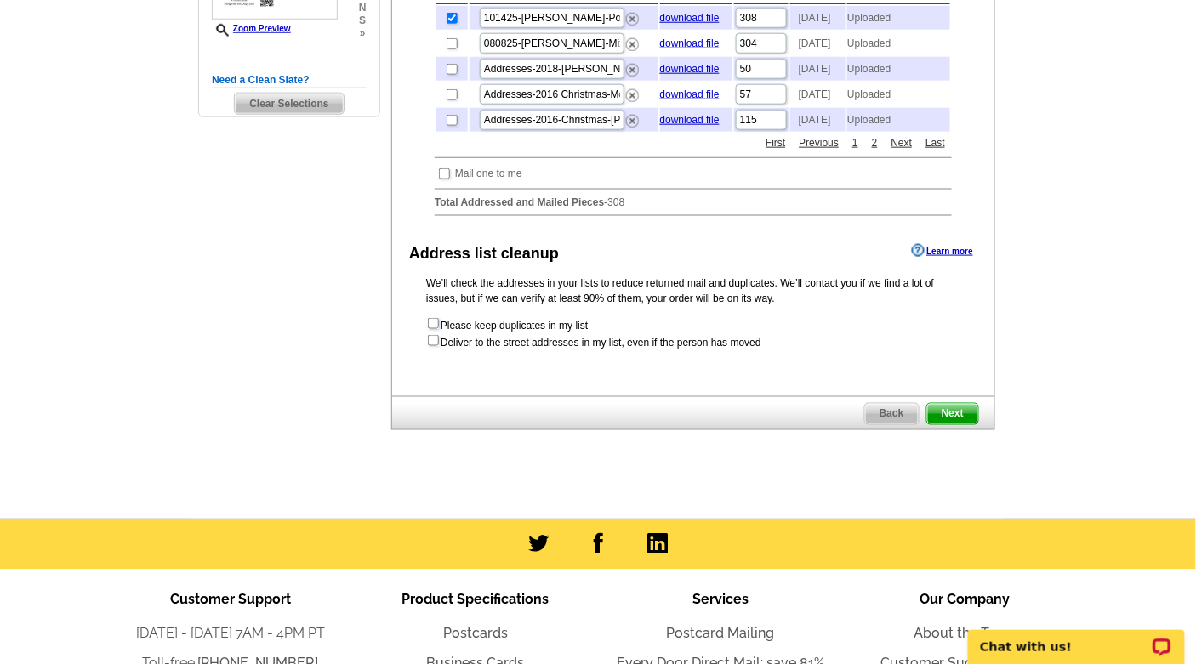
click at [435, 329] on input "checkbox" at bounding box center [433, 323] width 11 height 11
checkbox input "true"
click at [434, 346] on input "checkbox" at bounding box center [433, 340] width 11 height 11
checkbox input "true"
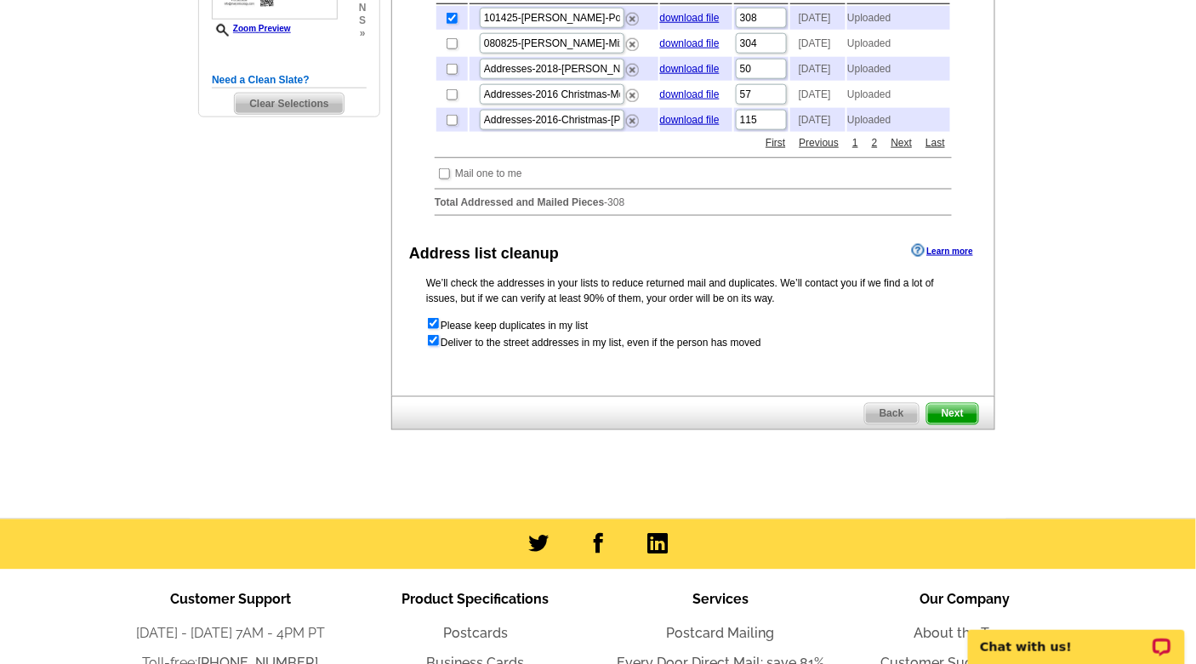
radio input "true"
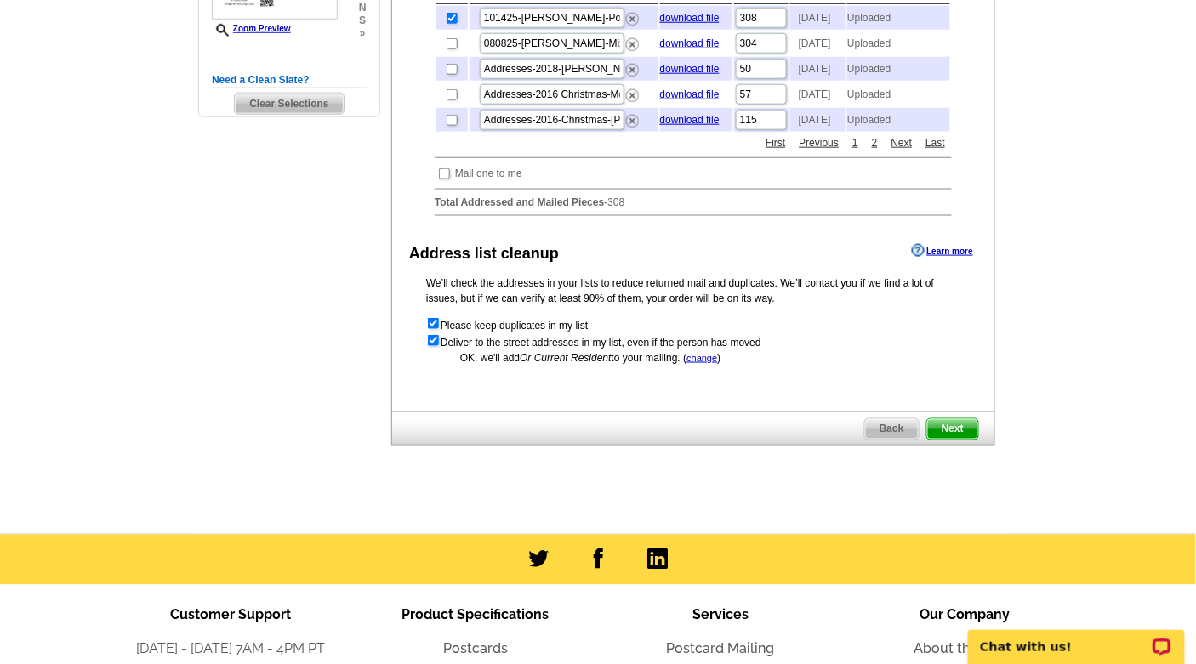
click at [432, 346] on input "checkbox" at bounding box center [433, 340] width 11 height 11
checkbox input "false"
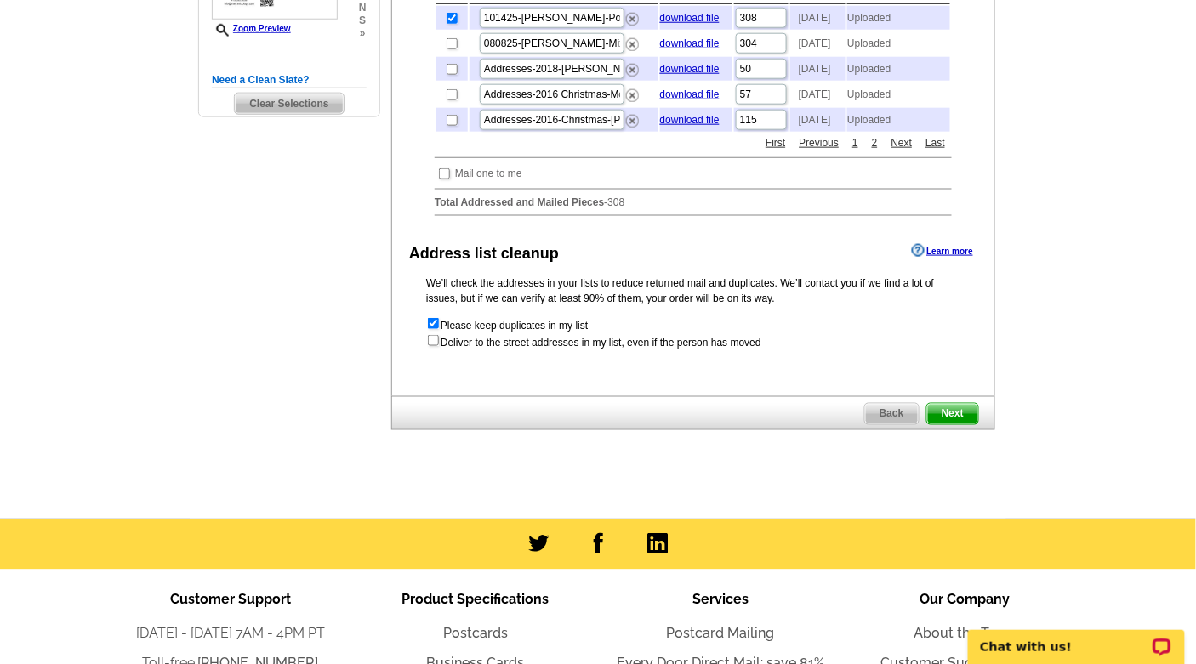
click at [947, 424] on span "Next" at bounding box center [952, 414] width 51 height 20
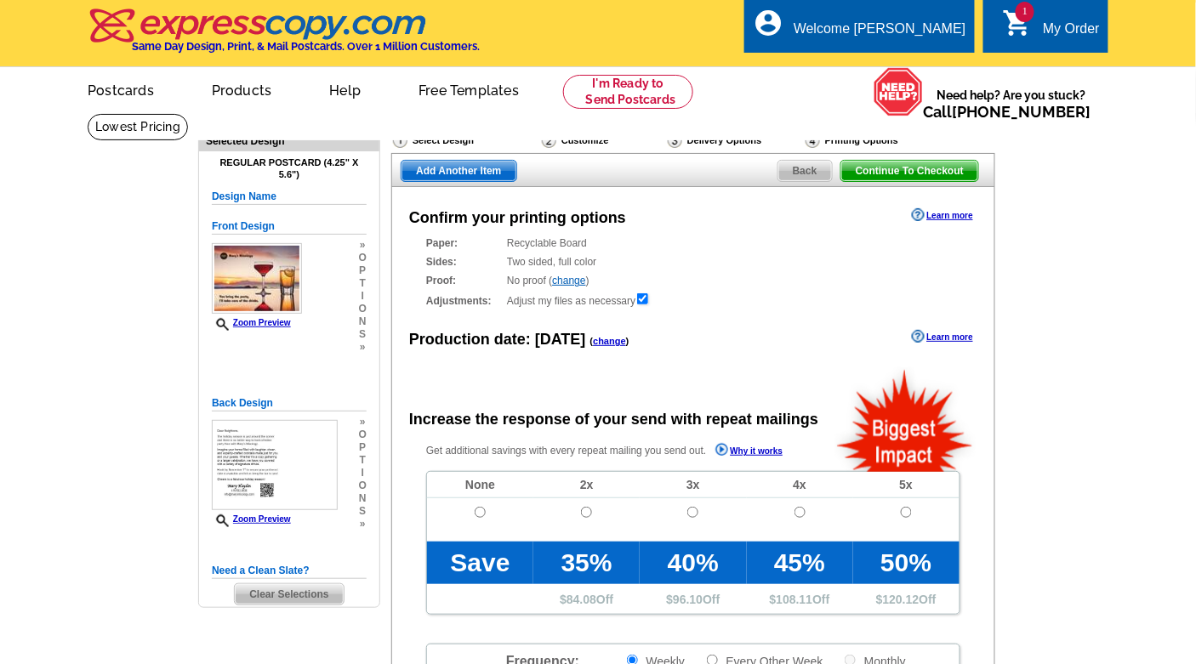
radio input "false"
click at [1041, 308] on main "Need Help? call [PHONE_NUMBER], chat with support, or have our designers make s…" at bounding box center [598, 575] width 1196 height 924
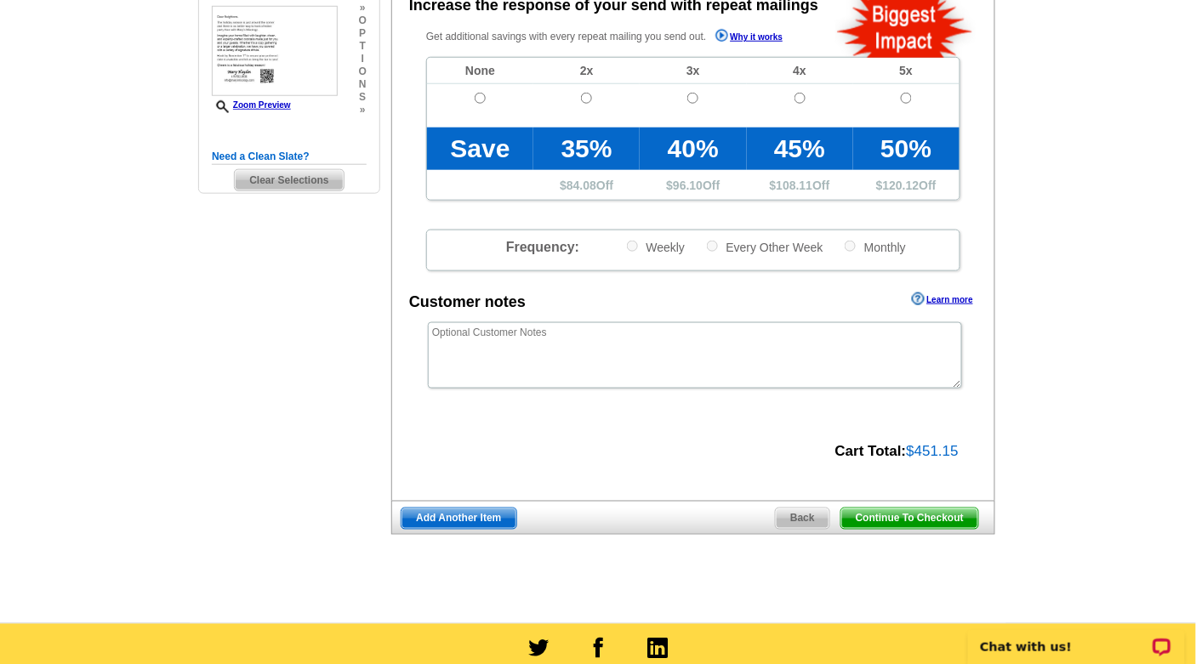
scroll to position [415, 0]
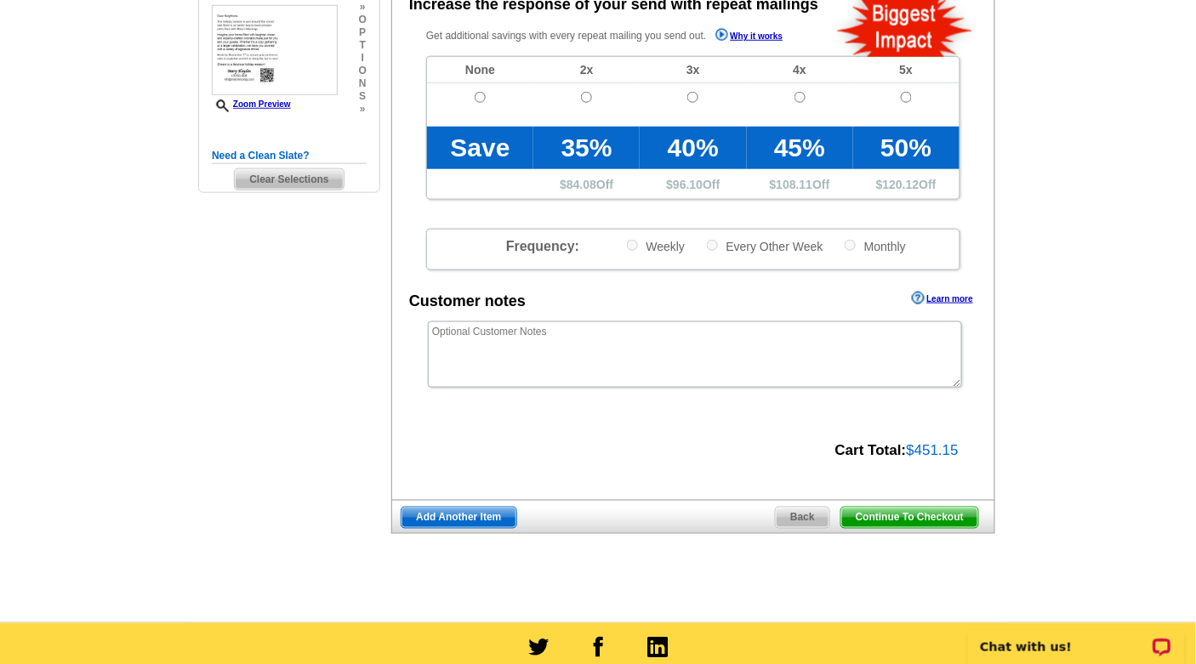
click at [886, 519] on span "Continue To Checkout" at bounding box center [909, 518] width 137 height 20
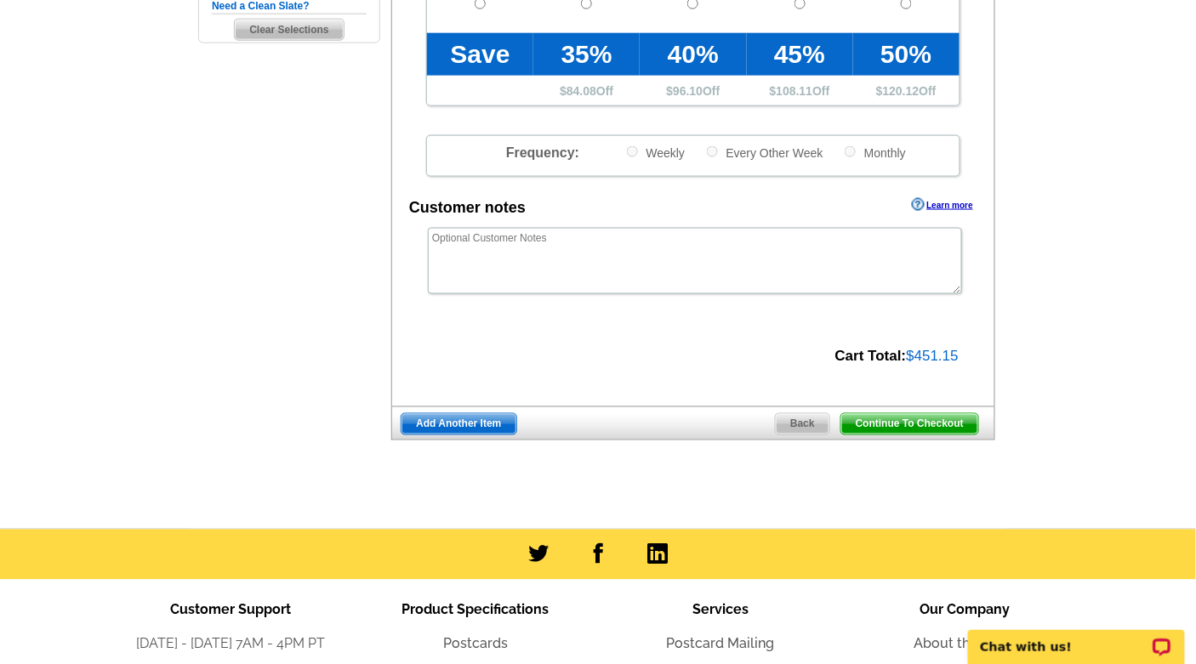
scroll to position [567, 0]
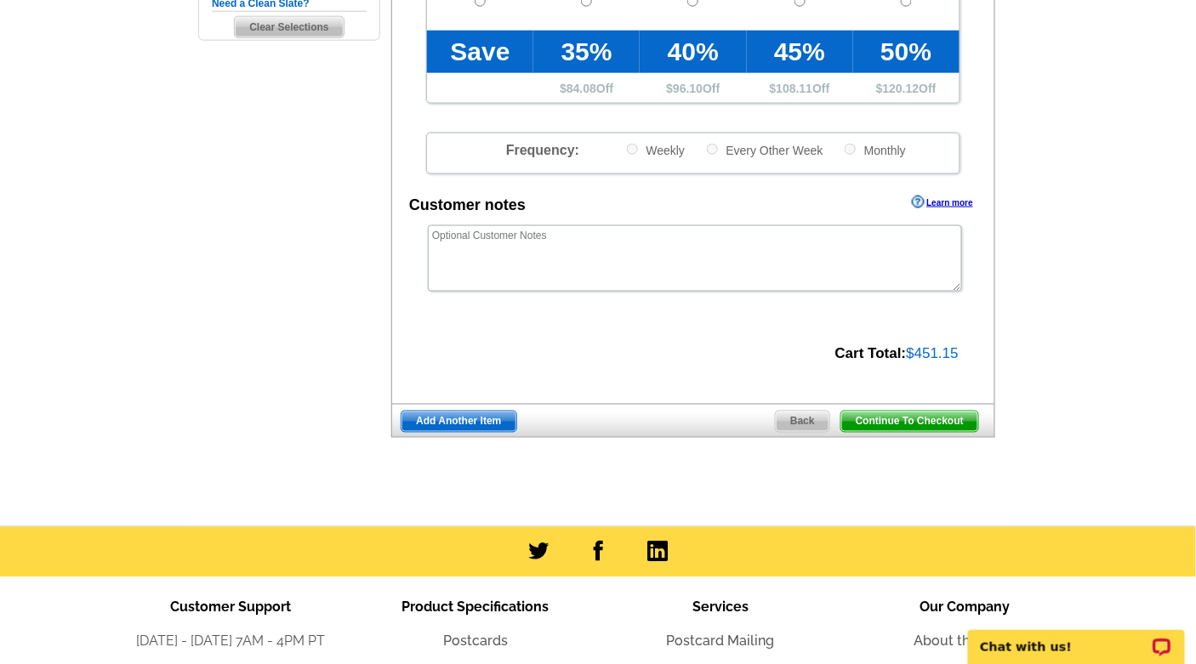
click at [917, 424] on span "Continue To Checkout" at bounding box center [909, 422] width 137 height 20
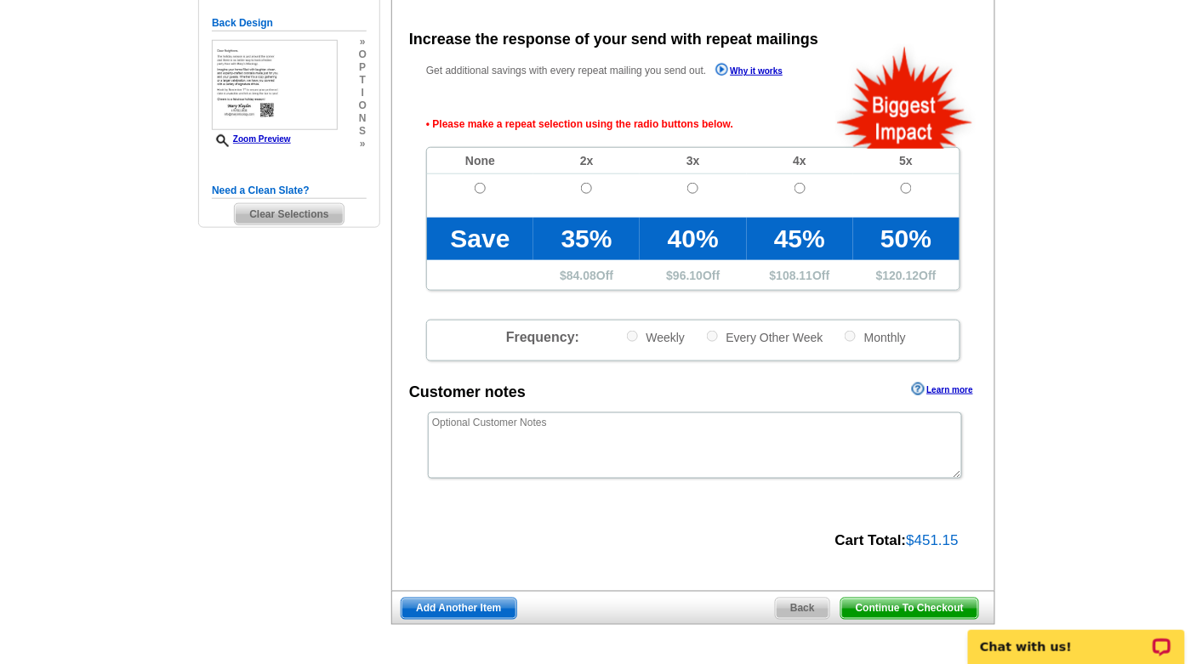
scroll to position [378, 0]
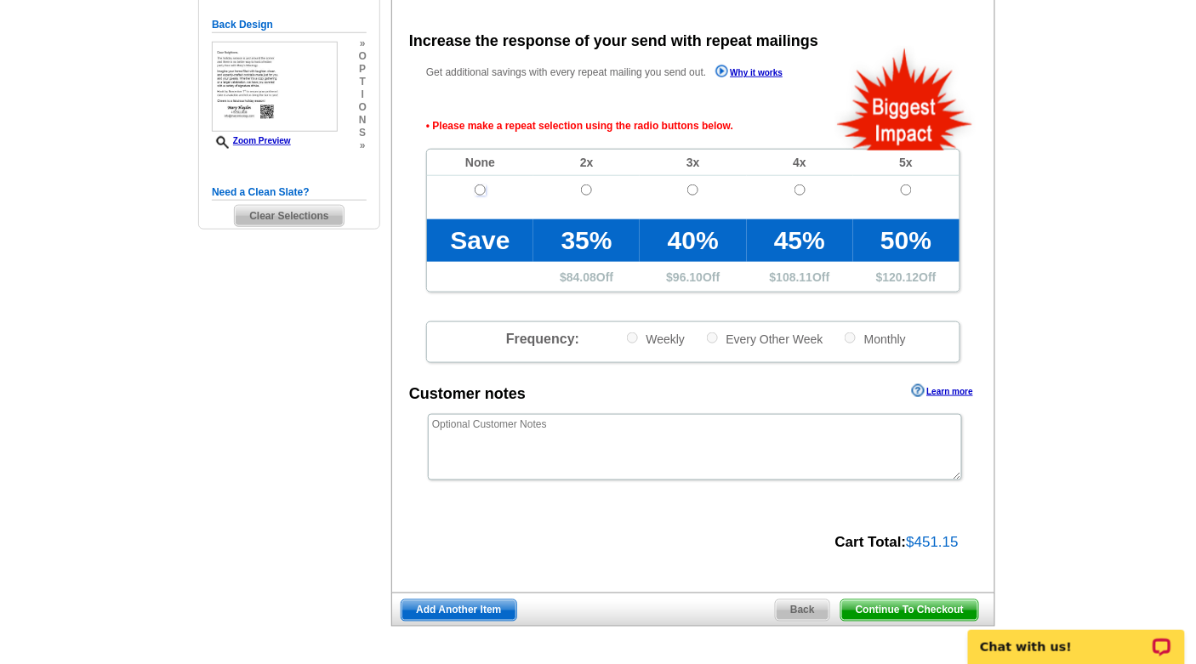
click at [480, 190] on input "radio" at bounding box center [480, 190] width 11 height 11
radio input "true"
click at [924, 615] on span "Continue To Checkout" at bounding box center [909, 610] width 137 height 20
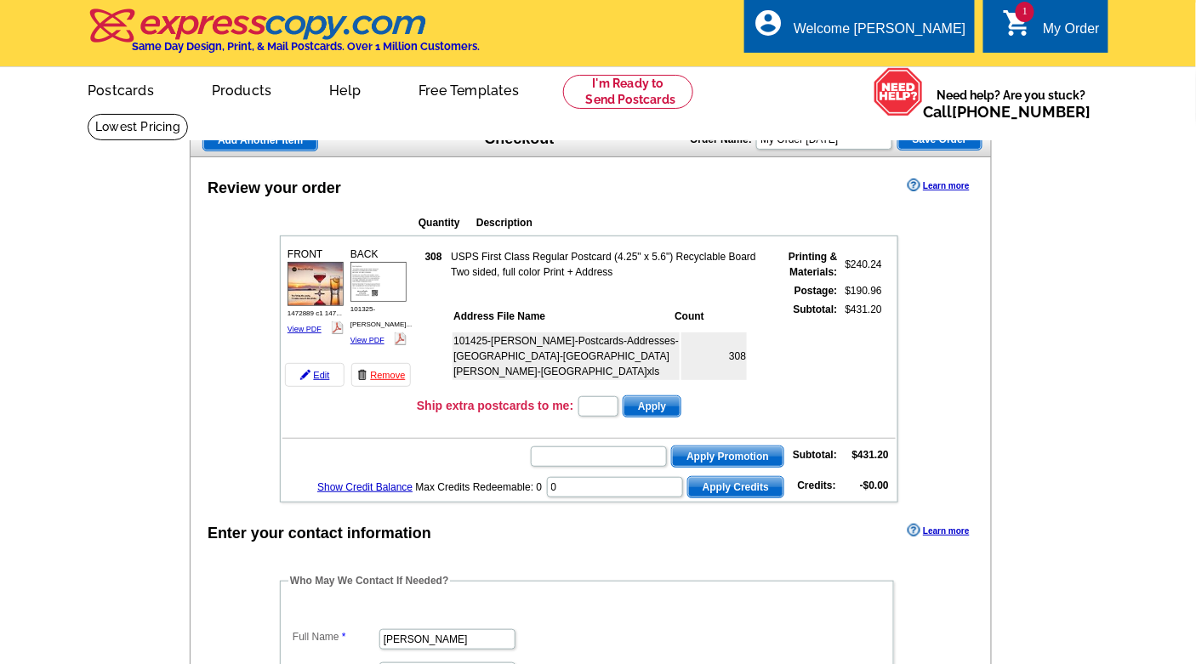
click at [1027, 367] on main "Add Another Item Checkout Order Name: My Order 2025-10-13 Save Order Review you…" at bounding box center [598, 671] width 1196 height 1117
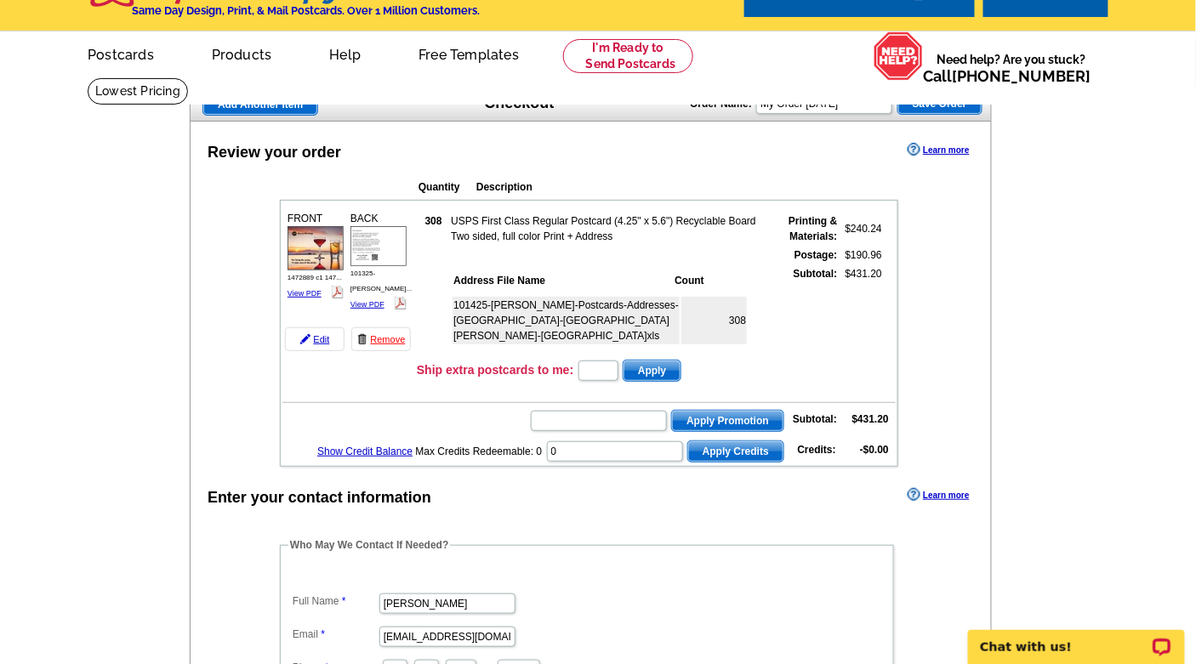
scroll to position [37, 0]
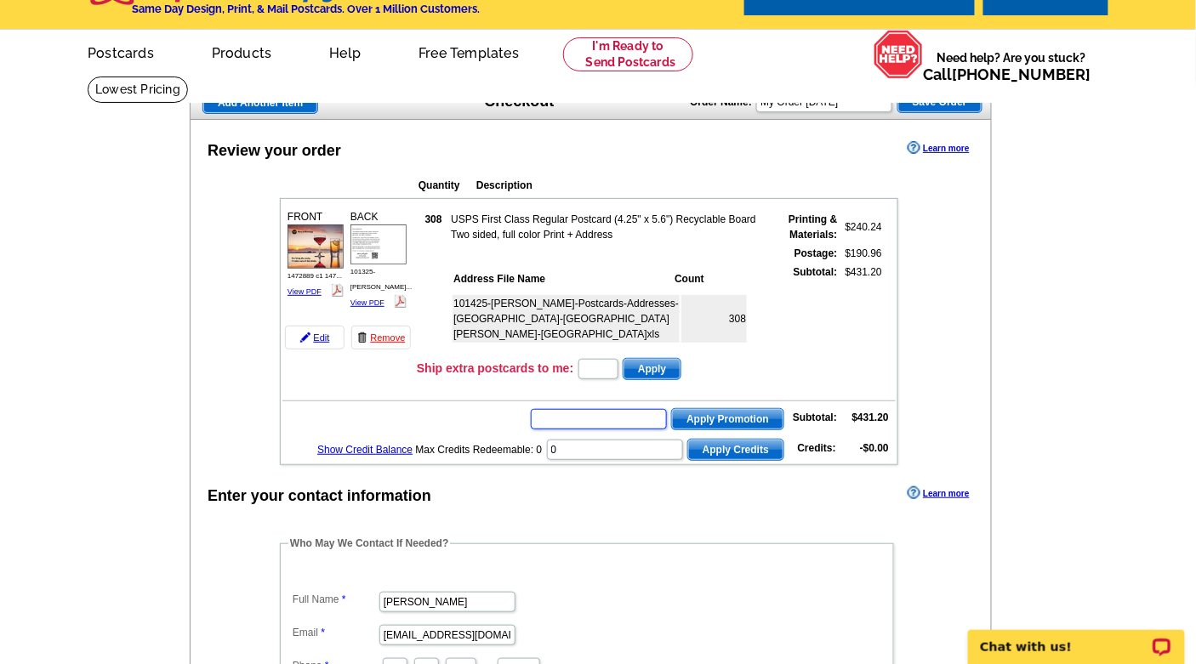
click at [577, 414] on input "text" at bounding box center [599, 419] width 136 height 20
type input "s"
type input "SMS40m"
click at [752, 409] on span "Apply Promotion" at bounding box center [727, 419] width 111 height 20
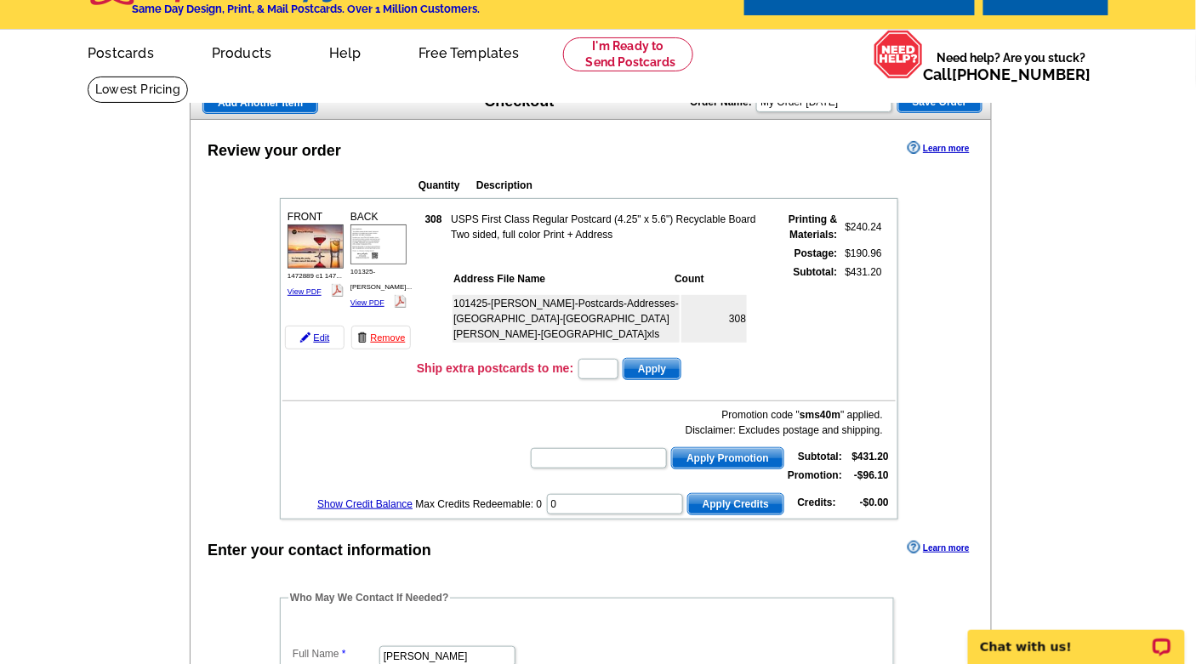
click at [945, 377] on div "Review your order Learn more Quantity Description FRONT 308" at bounding box center [591, 651] width 802 height 1062
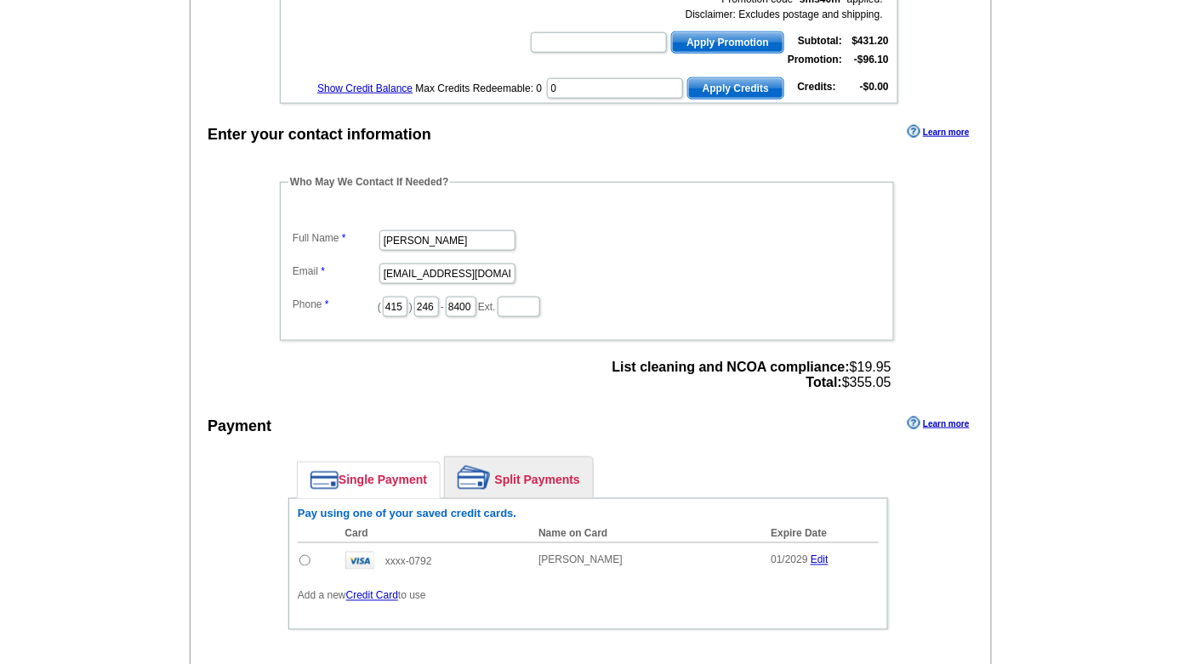
scroll to position [491, 0]
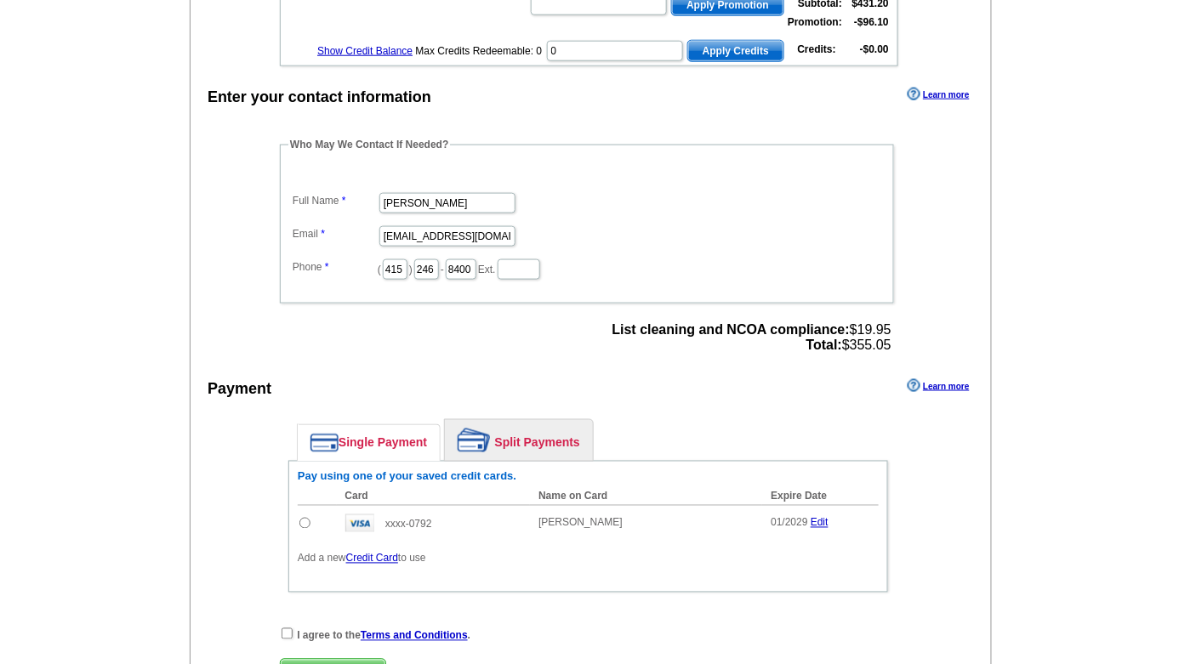
click at [373, 553] on link "Credit Card" at bounding box center [372, 559] width 52 height 12
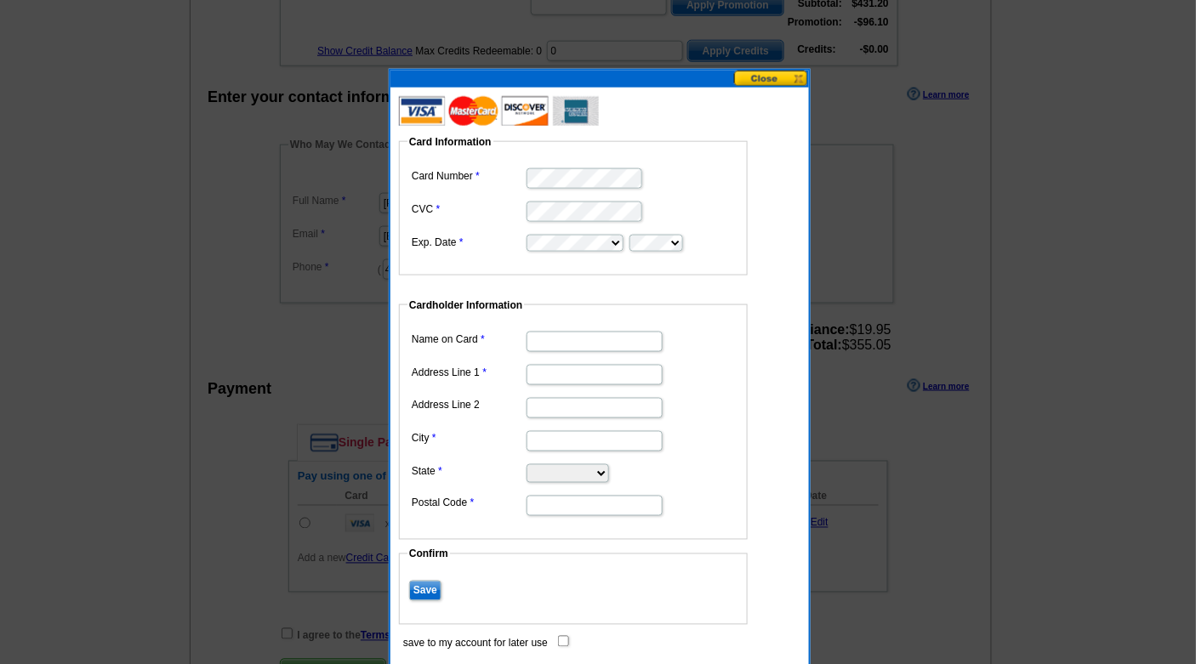
click at [578, 338] on input "Name on Card" at bounding box center [594, 342] width 136 height 20
type input "[PERSON_NAME]"
click at [586, 384] on input "Address Line 1" at bounding box center [594, 375] width 136 height 20
type input "[STREET_ADDRESS][PERSON_NAME]"
click at [611, 436] on input "City" at bounding box center [594, 441] width 136 height 20
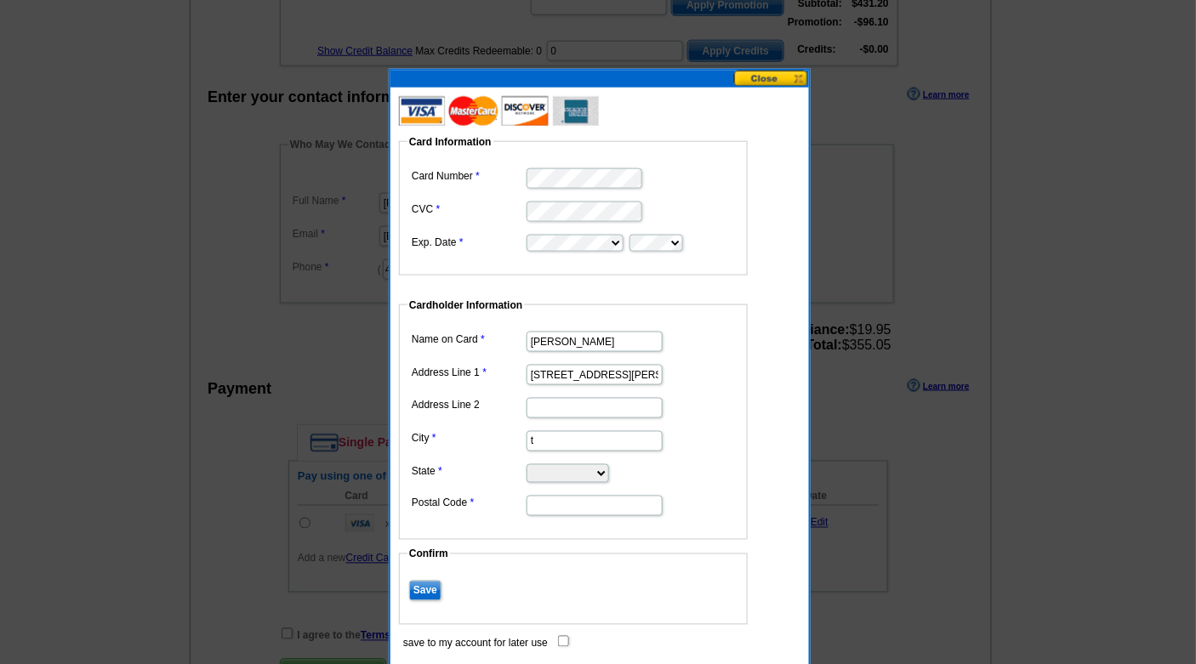
type input "Tiburon"
select select "CA"
type input "94920"
click at [560, 640] on input "save to my account for later use" at bounding box center [563, 641] width 11 height 11
checkbox input "true"
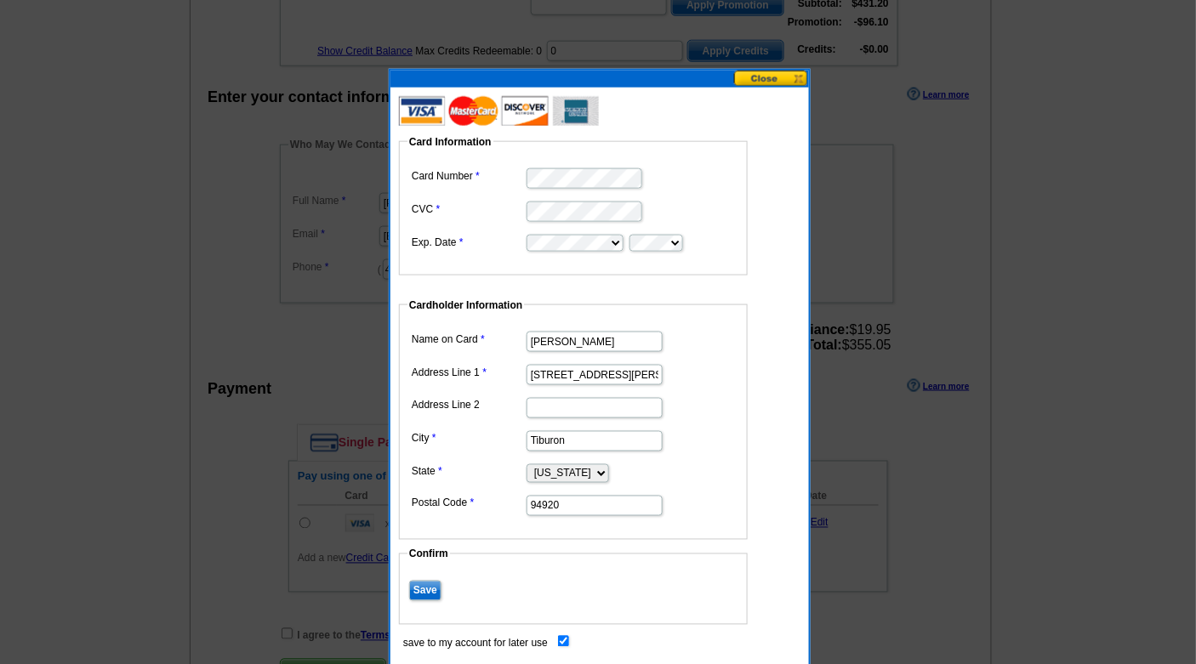
click at [418, 585] on input "Save" at bounding box center [425, 591] width 32 height 20
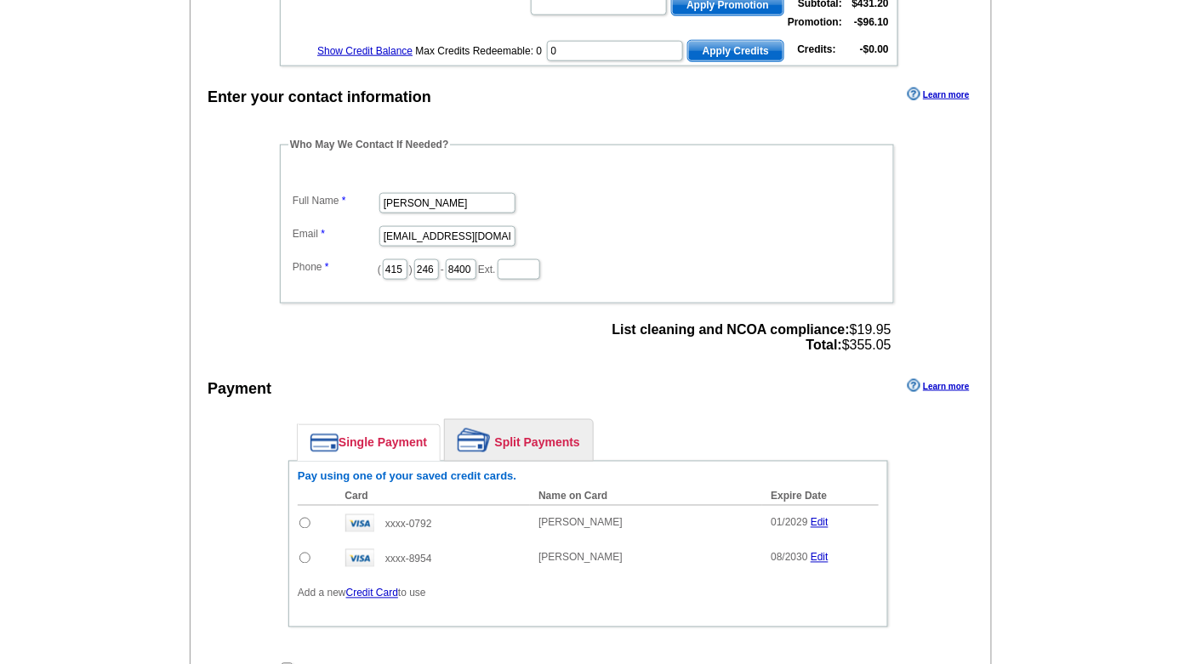
click at [110, 280] on main "Add Another Item Checkout Order Name: My Order 2025-10-13 Save Order Review you…" at bounding box center [598, 225] width 1196 height 1206
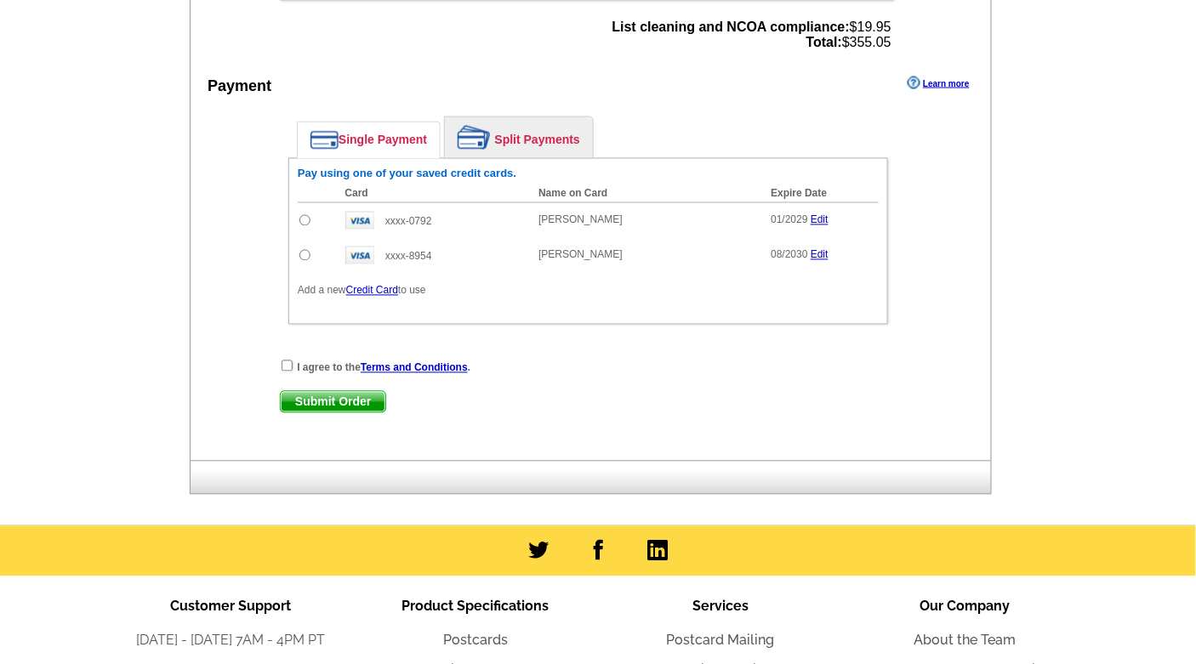
scroll to position [831, 0]
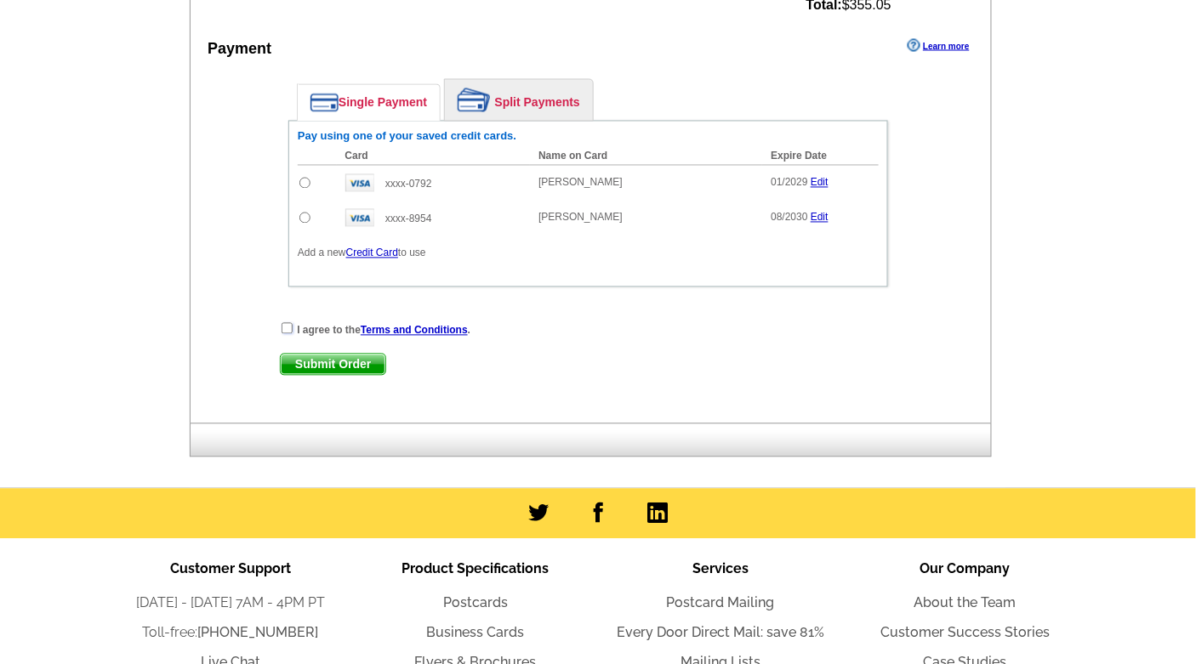
click at [287, 323] on input "checkbox" at bounding box center [287, 328] width 11 height 11
checkbox input "true"
click at [317, 355] on span "Submit Order" at bounding box center [333, 365] width 105 height 20
click at [304, 213] on input "radio" at bounding box center [304, 218] width 11 height 11
radio input "true"
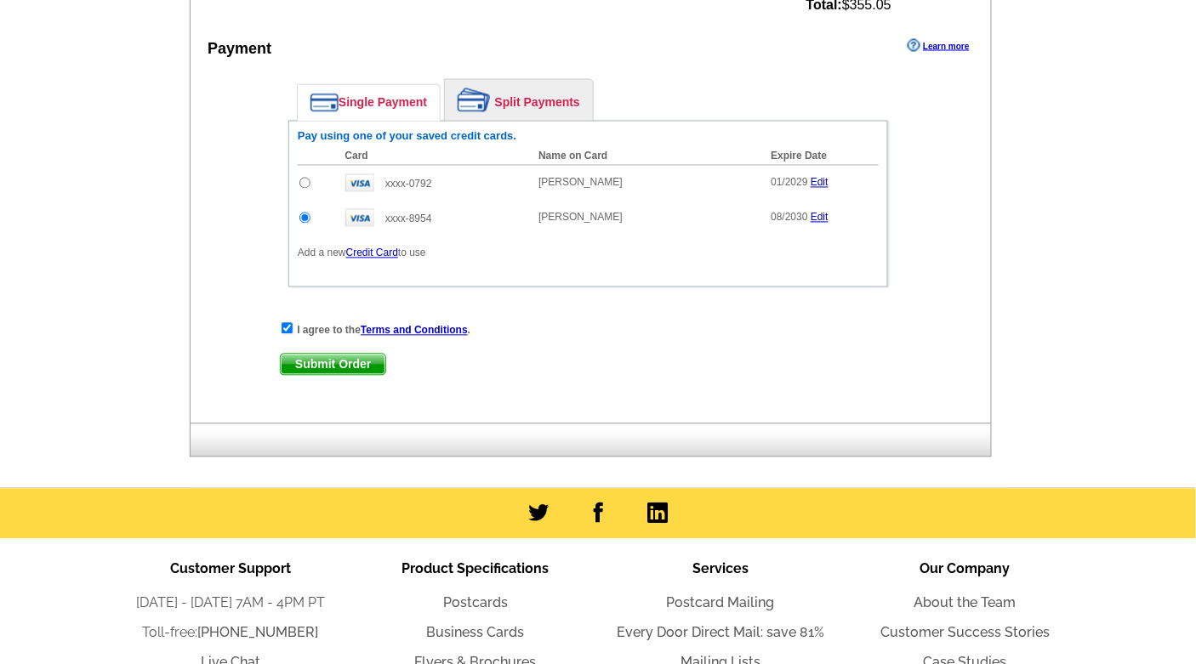
click at [333, 355] on span "Submit Order" at bounding box center [333, 365] width 105 height 20
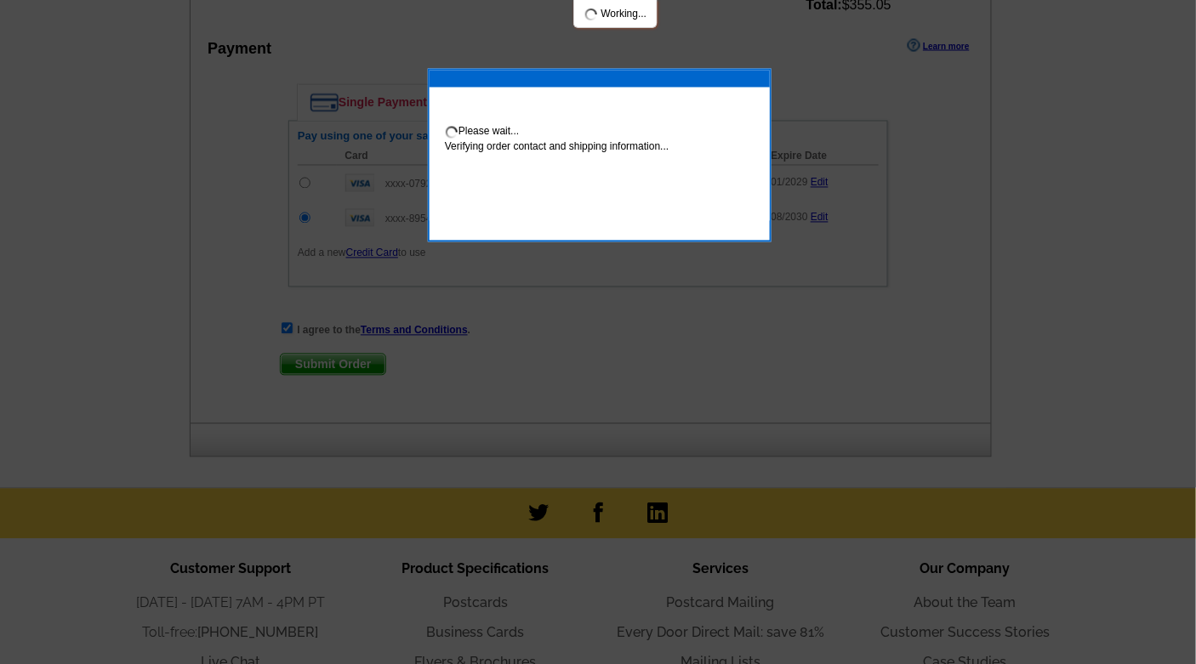
scroll to position [917, 0]
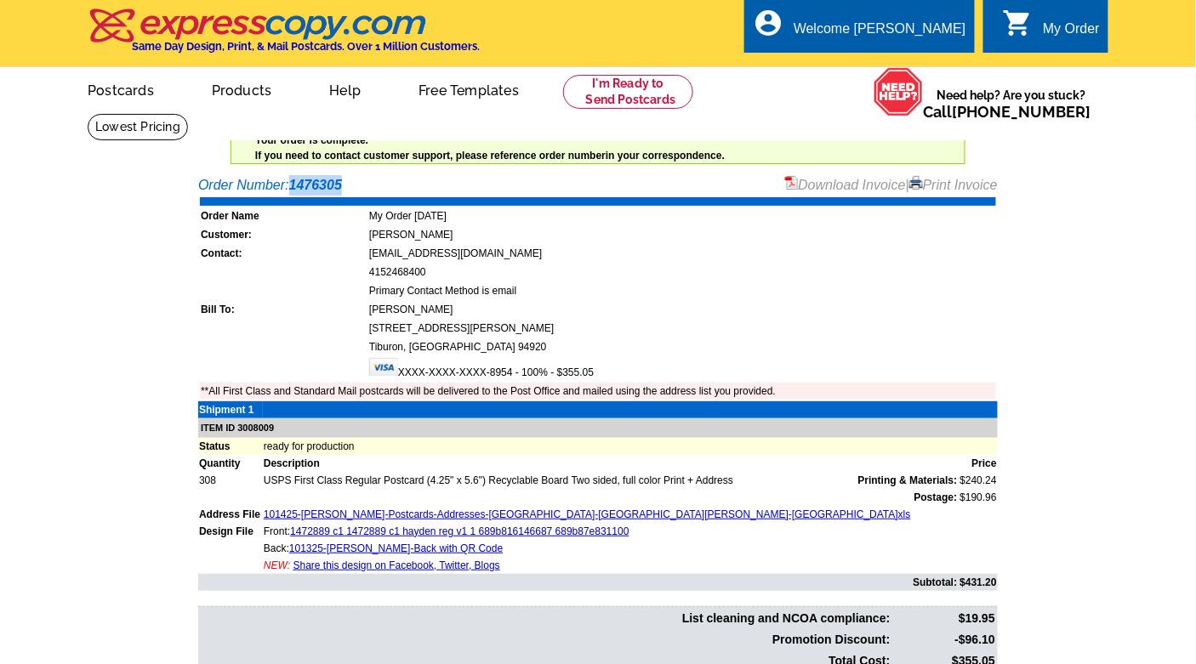
drag, startPoint x: 350, startPoint y: 185, endPoint x: 292, endPoint y: 188, distance: 57.9
click at [292, 188] on div "Order Number: 1476305 Download Invoice | Print Invoice" at bounding box center [597, 185] width 799 height 20
copy div "1476305"
click at [99, 196] on main "Order Number: 1476305 Download Invoice | Print Invoice Order Name My Order [DAT…" at bounding box center [598, 458] width 1196 height 582
click at [144, 262] on main "Order Number: 1476305 Download Invoice | Print Invoice Order Name My Order [DAT…" at bounding box center [598, 458] width 1196 height 582
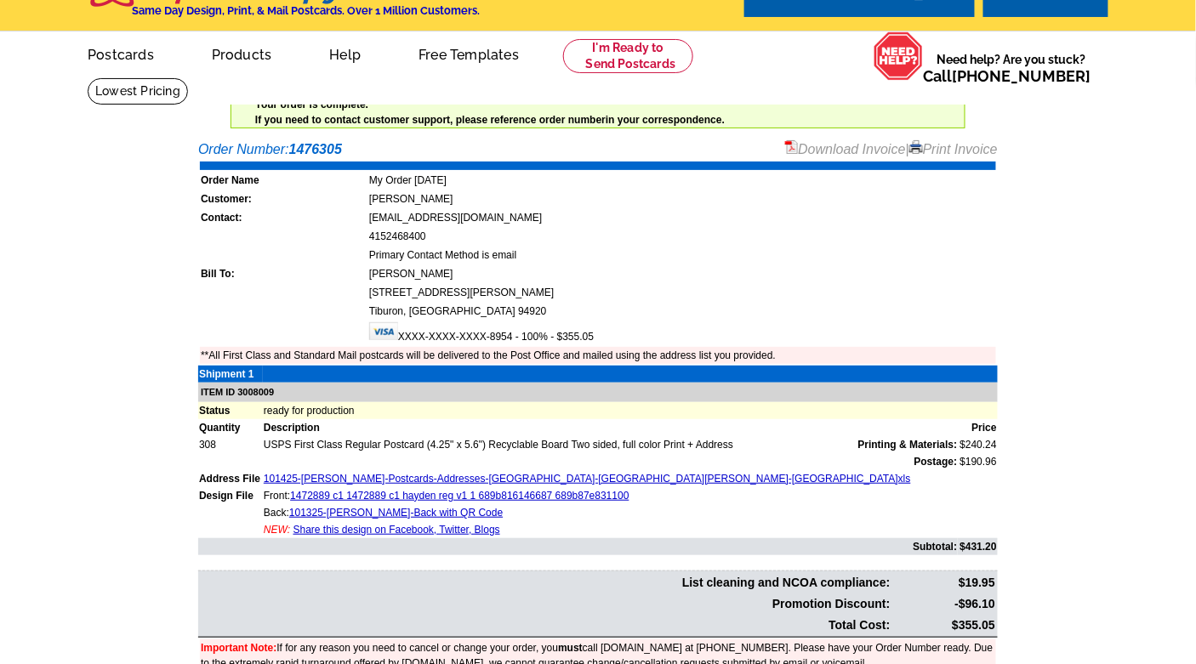
scroll to position [37, 0]
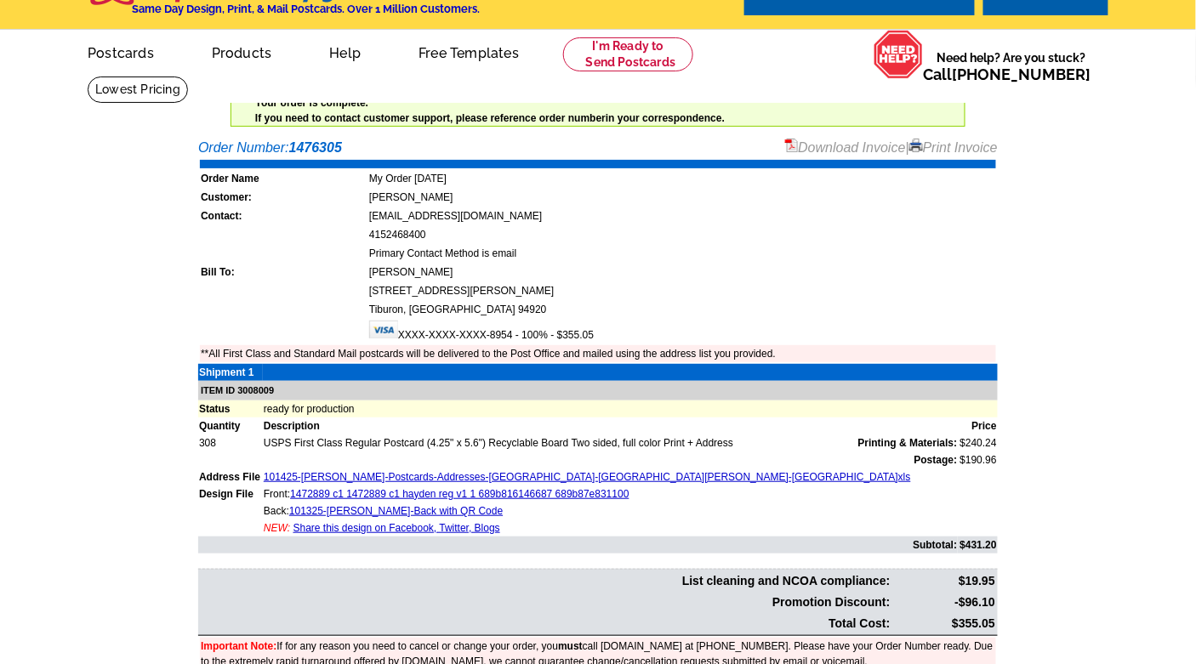
click at [1075, 149] on main "Order Number: 1476305 Download Invoice | Print Invoice Order Name My Order [DAT…" at bounding box center [598, 420] width 1196 height 582
